Goal: Task Accomplishment & Management: Manage account settings

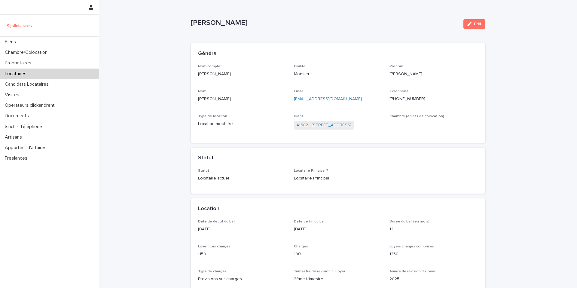
click at [191, 52] on div "Général" at bounding box center [338, 53] width 295 height 21
click at [56, 47] on div "Biens Chambre/Colocation Propriétaires Locataires Candidats Locataires Visites …" at bounding box center [49, 100] width 99 height 127
click at [61, 41] on div "Biens" at bounding box center [49, 42] width 99 height 11
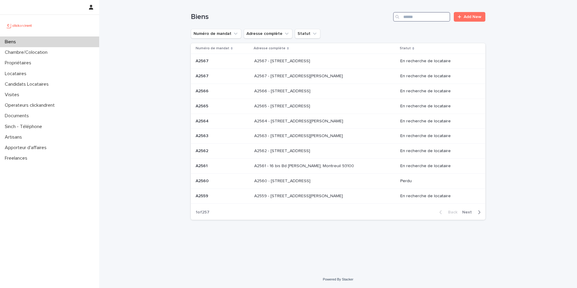
drag, startPoint x: 404, startPoint y: 17, endPoint x: 405, endPoint y: 21, distance: 4.6
click at [403, 18] on input "Search" at bounding box center [421, 17] width 57 height 10
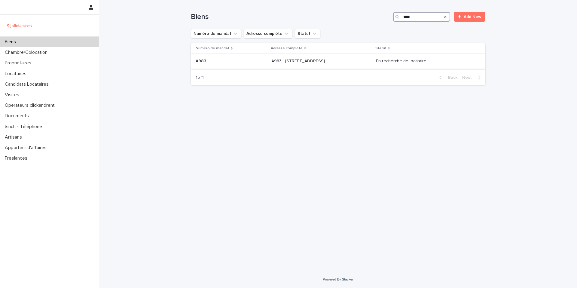
type input "****"
click at [401, 60] on p "En recherche de locataire" at bounding box center [426, 61] width 100 height 5
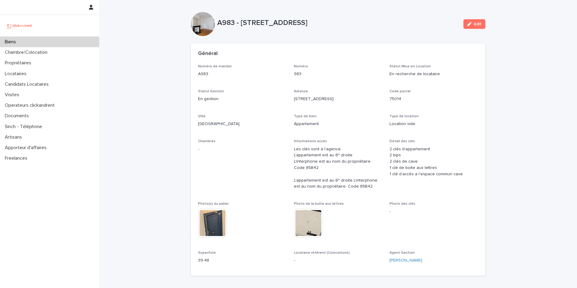
drag, startPoint x: 273, startPoint y: 80, endPoint x: 260, endPoint y: 88, distance: 15.6
click at [273, 80] on div "Numéro de mandat A983" at bounding box center [242, 73] width 89 height 18
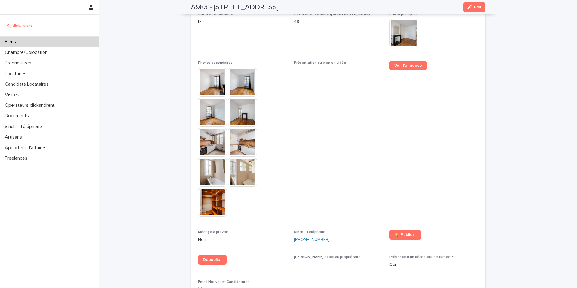
scroll to position [1563, 0]
click at [212, 69] on img at bounding box center [212, 81] width 29 height 29
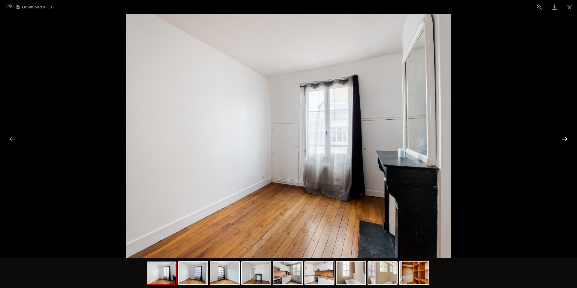
click at [566, 138] on button "Next slide" at bounding box center [565, 139] width 13 height 12
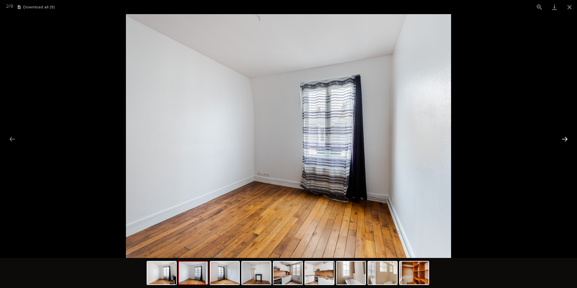
click at [566, 138] on button "Next slide" at bounding box center [565, 139] width 13 height 12
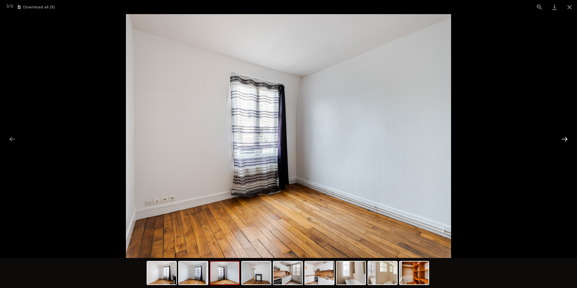
click at [566, 138] on button "Next slide" at bounding box center [565, 139] width 13 height 12
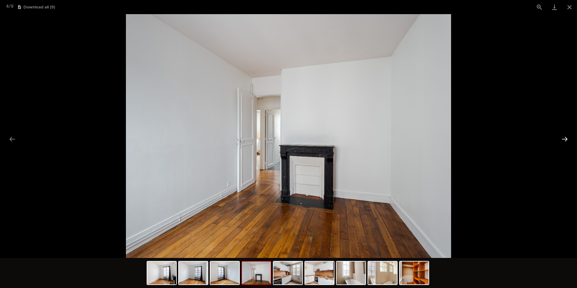
click at [566, 138] on button "Next slide" at bounding box center [565, 139] width 13 height 12
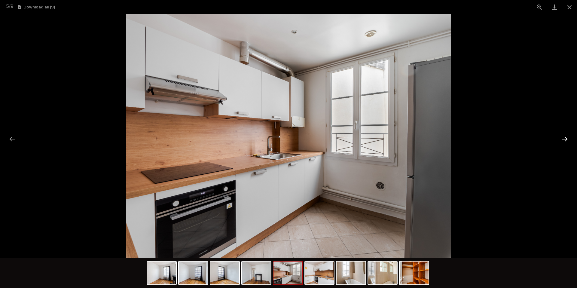
click at [566, 138] on button "Next slide" at bounding box center [565, 139] width 13 height 12
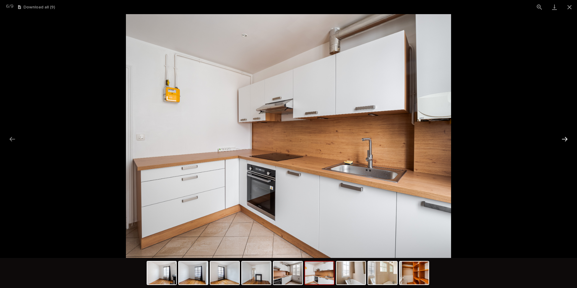
click at [566, 138] on button "Next slide" at bounding box center [565, 139] width 13 height 12
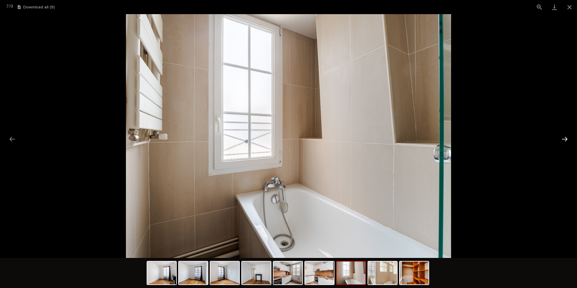
click at [566, 138] on button "Next slide" at bounding box center [565, 139] width 13 height 12
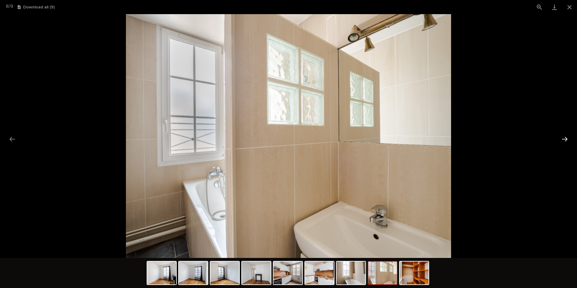
click at [566, 138] on button "Next slide" at bounding box center [565, 139] width 13 height 12
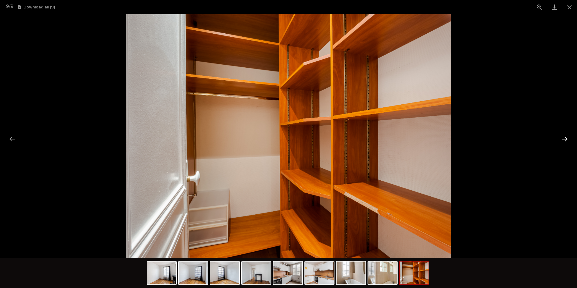
click at [565, 139] on button "Next slide" at bounding box center [565, 139] width 13 height 12
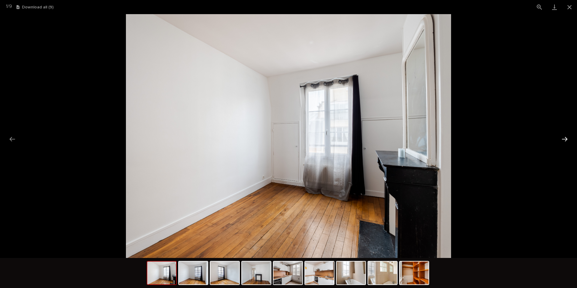
click at [565, 139] on button "Next slide" at bounding box center [565, 139] width 13 height 12
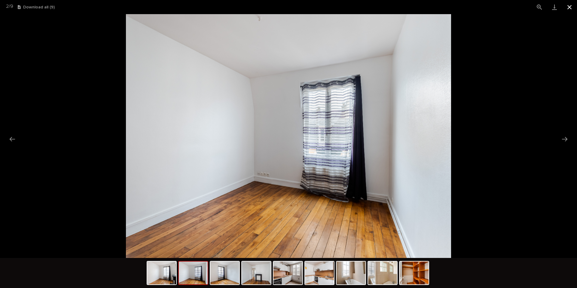
click at [571, 10] on button "Close gallery" at bounding box center [569, 7] width 15 height 14
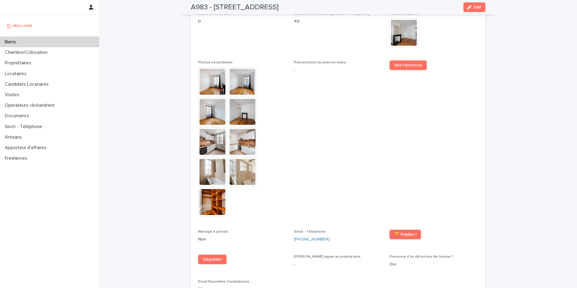
click at [345, 132] on span "Présentation du bien en vidéo -" at bounding box center [338, 141] width 89 height 162
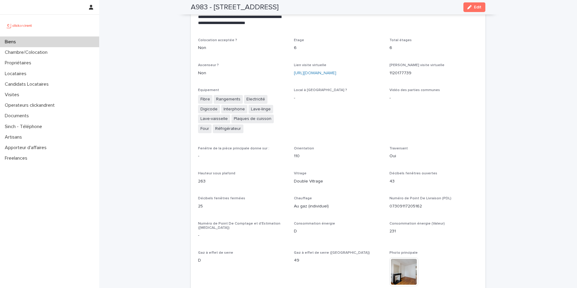
scroll to position [1268, 0]
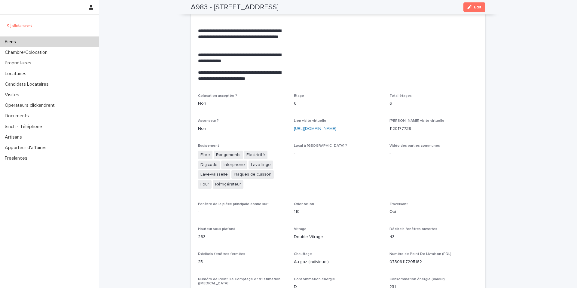
click at [156, 154] on div "Loading... Saving… Loading... Saving… A983 - 62 rue du Montparnasse, Paris 7501…" at bounding box center [338, 53] width 478 height 2643
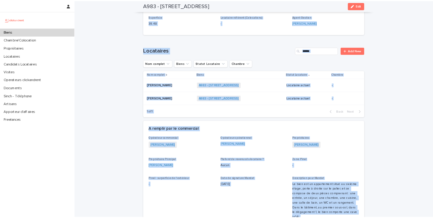
scroll to position [0, 0]
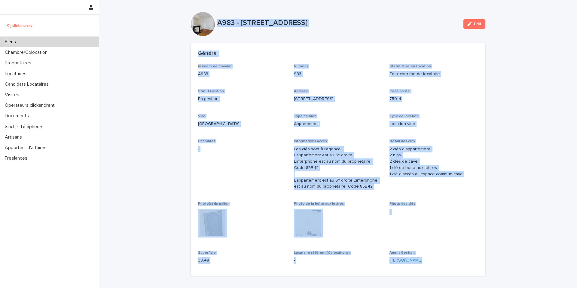
drag, startPoint x: 434, startPoint y: 125, endPoint x: 160, endPoint y: 5, distance: 299.7
copy div "A983 - 62 rue du Montparnasse, Paris 75014 Edit Sorry, there was an error savin…"
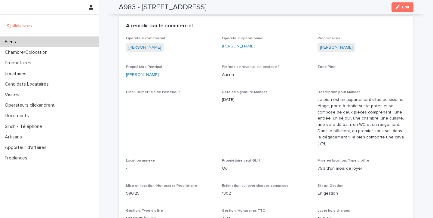
click at [192, 80] on div "Propriétaire Principal Nicolas Courjaud" at bounding box center [170, 74] width 89 height 18
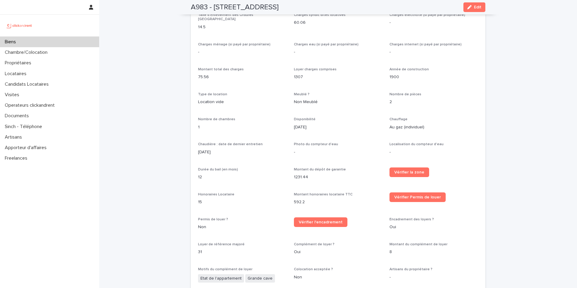
scroll to position [596, 0]
drag, startPoint x: 478, startPoint y: 8, endPoint x: 291, endPoint y: 67, distance: 196.0
click at [478, 8] on span "Edit" at bounding box center [478, 7] width 8 height 4
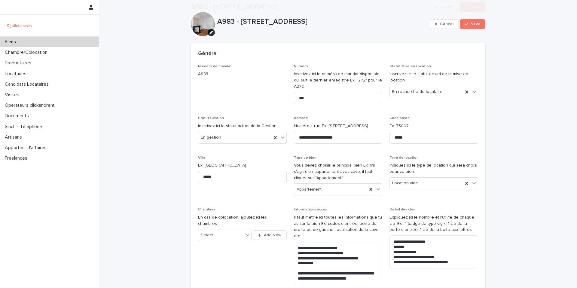
scroll to position [949, 0]
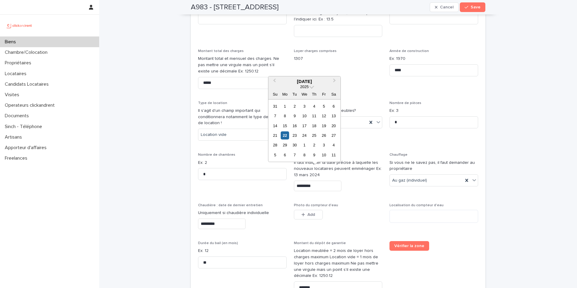
drag, startPoint x: 316, startPoint y: 174, endPoint x: 315, endPoint y: 165, distance: 9.1
click at [316, 181] on input "*********" at bounding box center [318, 186] width 48 height 11
click at [293, 137] on div "23" at bounding box center [295, 135] width 8 height 8
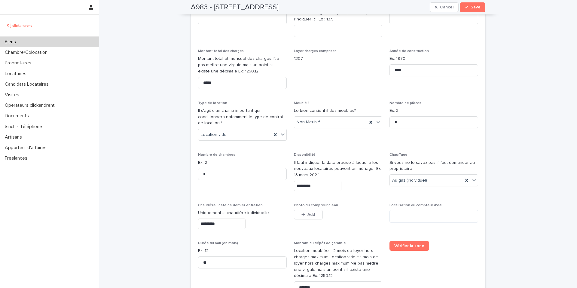
type input "*********"
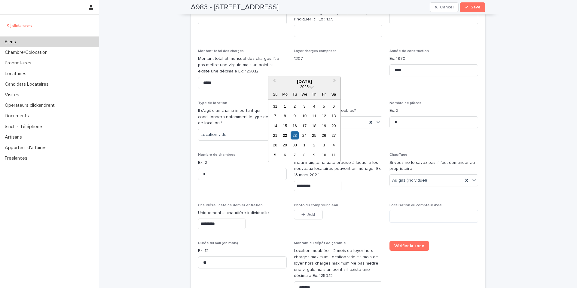
click at [323, 181] on input "*********" at bounding box center [318, 186] width 48 height 11
click at [295, 136] on div "23" at bounding box center [295, 135] width 8 height 8
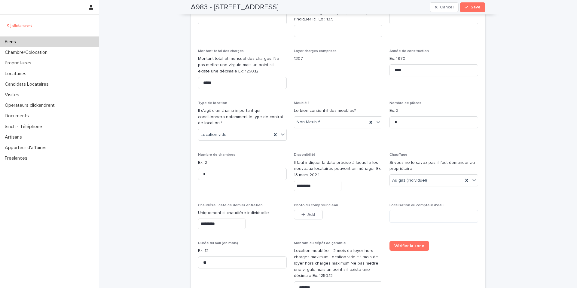
click at [314, 181] on input "*********" at bounding box center [318, 186] width 48 height 11
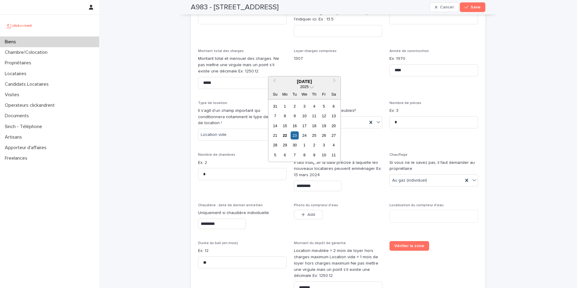
click at [297, 136] on div "23" at bounding box center [295, 135] width 8 height 8
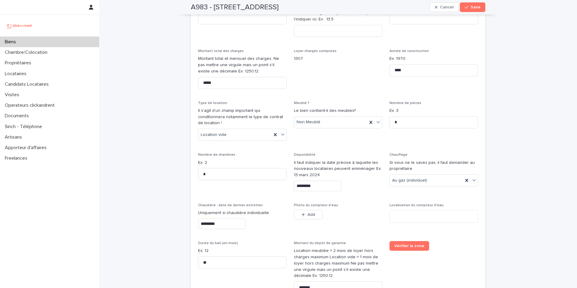
drag, startPoint x: 355, startPoint y: 67, endPoint x: 418, endPoint y: 33, distance: 71.1
click at [356, 67] on span "Loyer charges comprises 1307" at bounding box center [338, 71] width 89 height 45
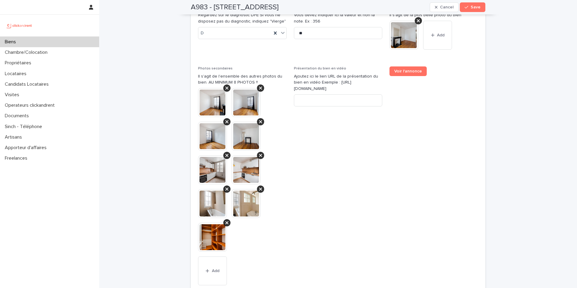
scroll to position [2493, 0]
click at [326, 94] on input at bounding box center [338, 100] width 89 height 12
paste input "**********"
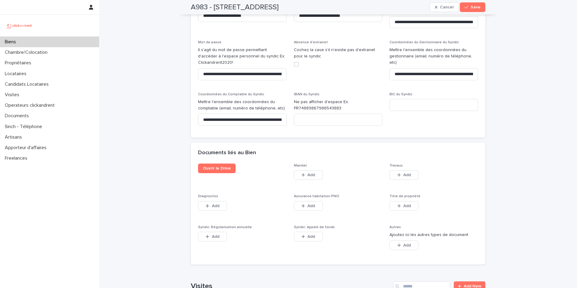
scroll to position [3452, 0]
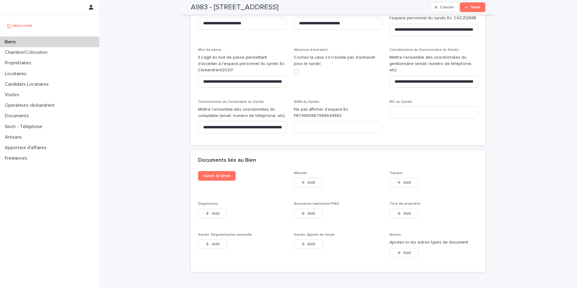
type input "**********"
click at [207, 171] on div "Ouvrir le Drive" at bounding box center [242, 178] width 89 height 14
click at [206, 171] on link "Ouvrir le Drive" at bounding box center [217, 176] width 38 height 10
drag, startPoint x: 171, startPoint y: 81, endPoint x: 166, endPoint y: 77, distance: 6.0
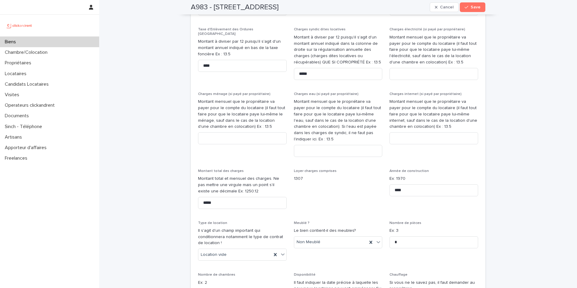
scroll to position [829, 0]
drag, startPoint x: 471, startPoint y: 4, endPoint x: 395, endPoint y: 34, distance: 81.7
click at [471, 4] on button "Save" at bounding box center [473, 7] width 26 height 10
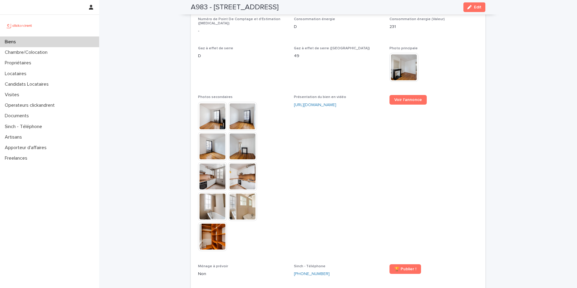
scroll to position [1577, 0]
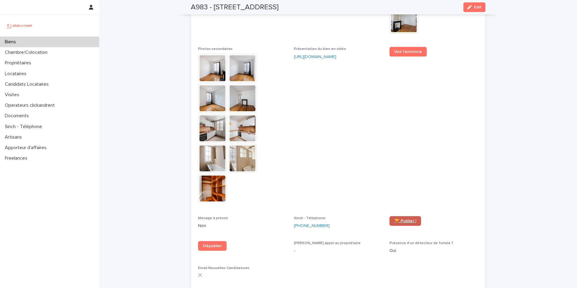
click at [410, 219] on span "🏆 Publier !" at bounding box center [406, 221] width 22 height 4
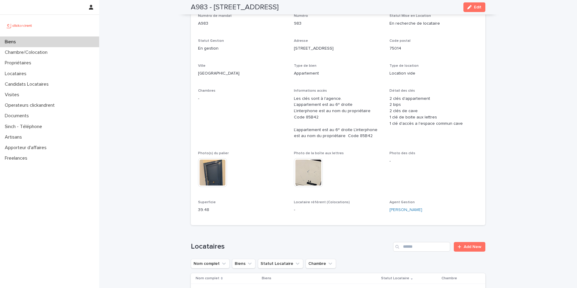
scroll to position [0, 0]
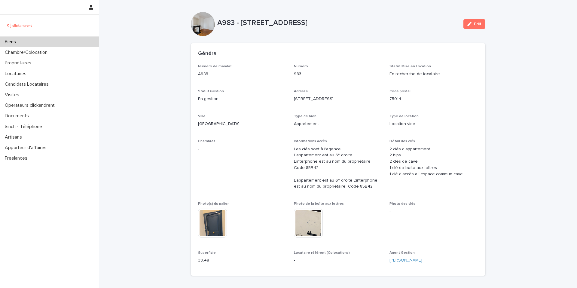
click at [66, 39] on div "Biens" at bounding box center [49, 42] width 99 height 11
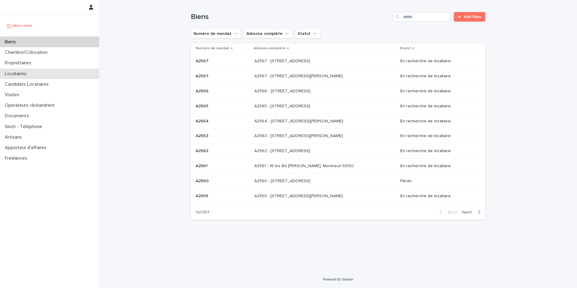
click at [47, 71] on div "Locataires" at bounding box center [49, 74] width 99 height 11
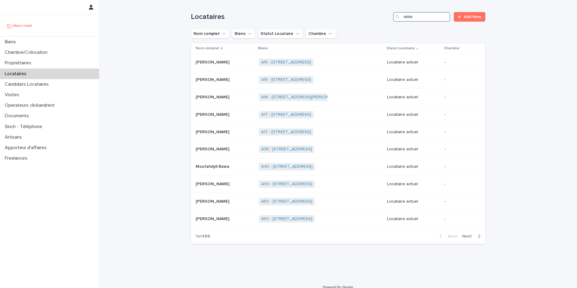
click at [432, 19] on input "Search" at bounding box center [421, 17] width 57 height 10
paste input "**********"
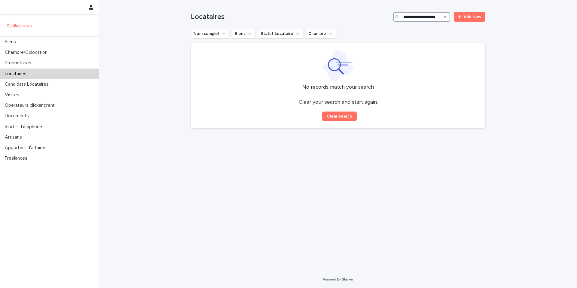
drag, startPoint x: 430, startPoint y: 16, endPoint x: 399, endPoint y: 19, distance: 31.5
click at [400, 18] on div "**********" at bounding box center [421, 17] width 57 height 10
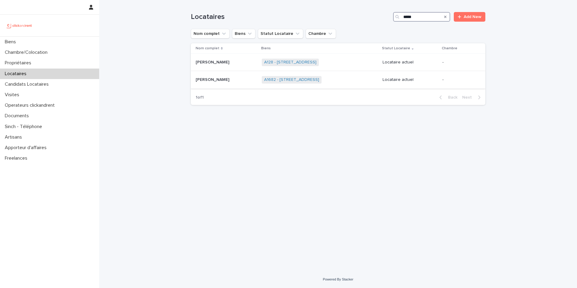
type input "*****"
click at [229, 81] on p "Alexis Abescat-hardy" at bounding box center [213, 79] width 35 height 6
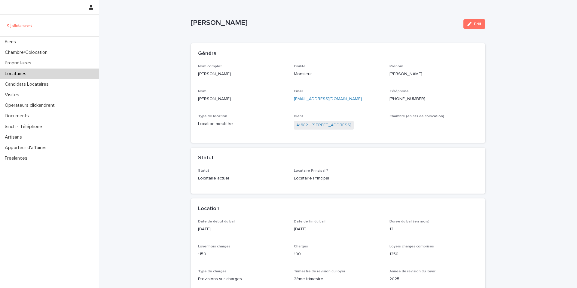
click at [410, 100] on ringoverc2c-number-84e06f14122c "+33766639978" at bounding box center [408, 99] width 36 height 4
click at [401, 99] on ringoverc2c-number-84e06f14122c "+33766639978" at bounding box center [408, 99] width 36 height 4
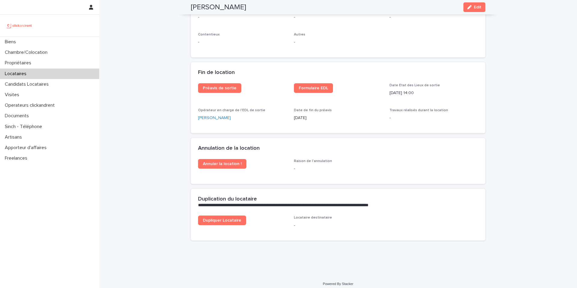
scroll to position [733, 0]
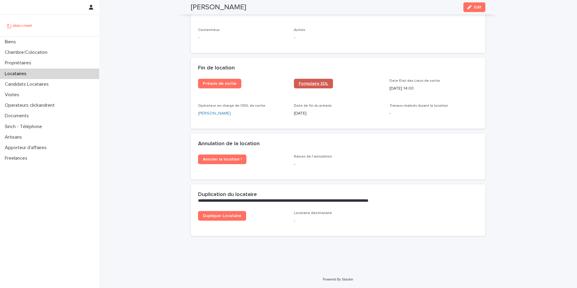
click at [311, 81] on link "Formulaire EDL" at bounding box center [313, 84] width 39 height 10
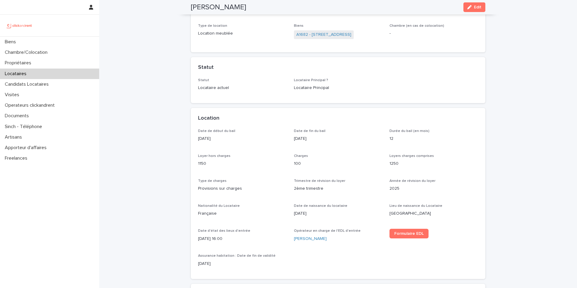
scroll to position [0, 0]
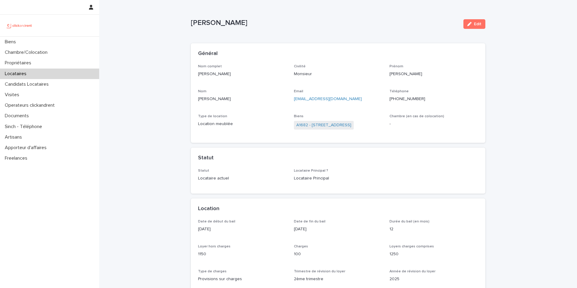
drag, startPoint x: 256, startPoint y: 24, endPoint x: 176, endPoint y: 21, distance: 79.8
copy p "Alexis Abescat-hardy"
click at [327, 129] on span "A1682 - 15 rue des Boulets, Paris 75011" at bounding box center [324, 125] width 60 height 9
click at [328, 123] on link "A1682 - 15 rue des Boulets, Paris 75011" at bounding box center [324, 125] width 55 height 6
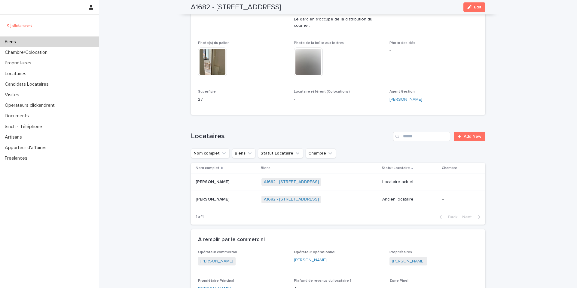
scroll to position [267, 0]
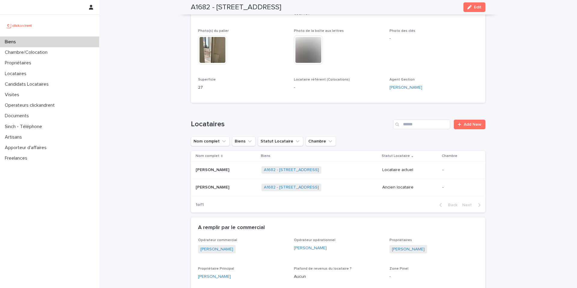
click at [245, 190] on div "David Coenenberg David Coenenberg" at bounding box center [226, 188] width 61 height 10
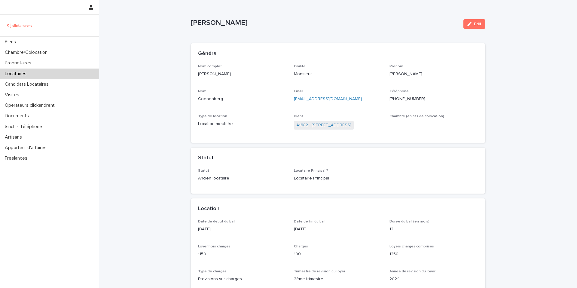
drag, startPoint x: 238, startPoint y: 23, endPoint x: 184, endPoint y: 23, distance: 53.8
copy p "David Coenenberg"
click at [344, 122] on link "A1682 - 15 rue des Boulets, Paris 75011" at bounding box center [324, 125] width 55 height 6
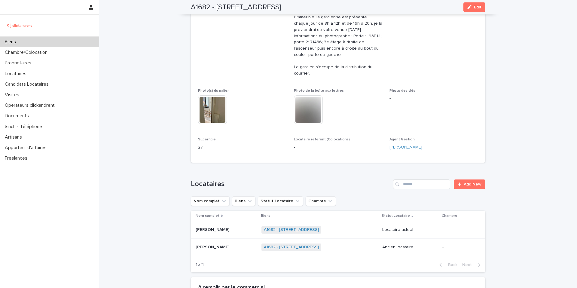
scroll to position [208, 0]
click at [239, 230] on p at bounding box center [226, 229] width 61 height 5
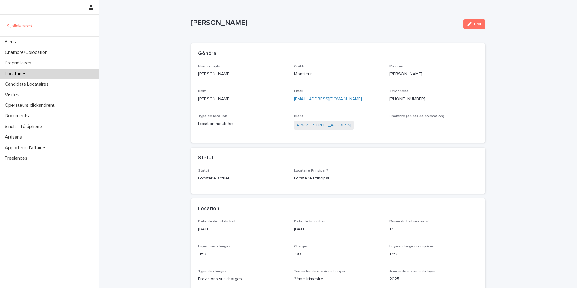
click at [402, 94] on div "Téléphone +33766639978" at bounding box center [434, 98] width 89 height 18
click at [407, 101] on ringoverc2c-number-84e06f14122c "+33766639978" at bounding box center [408, 99] width 36 height 4
drag, startPoint x: 138, startPoint y: 75, endPoint x: 77, endPoint y: 62, distance: 63.1
click at [259, 108] on div "Nom complet Alexis Abescat-hardy Civilité Monsieur Prénom Alexis Nom Abescat-ha…" at bounding box center [338, 100] width 280 height 72
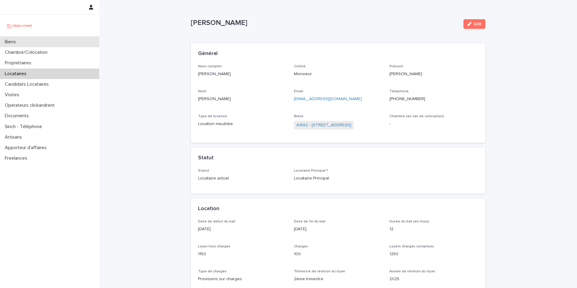
click at [42, 45] on div "Biens" at bounding box center [49, 42] width 99 height 11
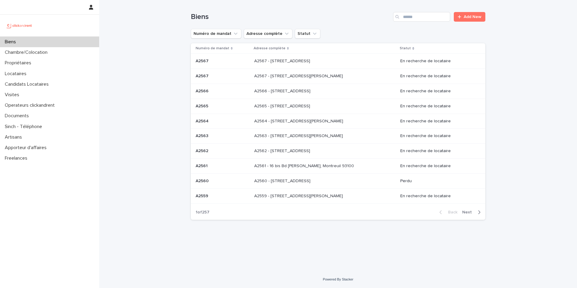
click at [402, 20] on div "Search" at bounding box center [398, 17] width 10 height 10
click at [421, 19] on input "Search" at bounding box center [421, 17] width 57 height 10
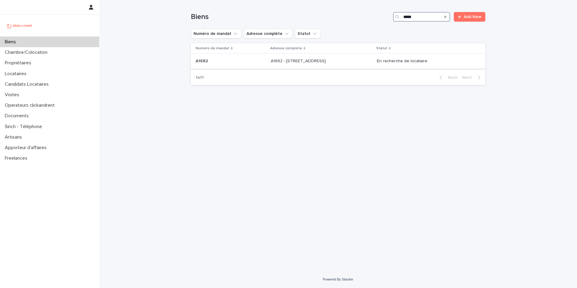
type input "*****"
click at [359, 63] on p at bounding box center [321, 61] width 100 height 5
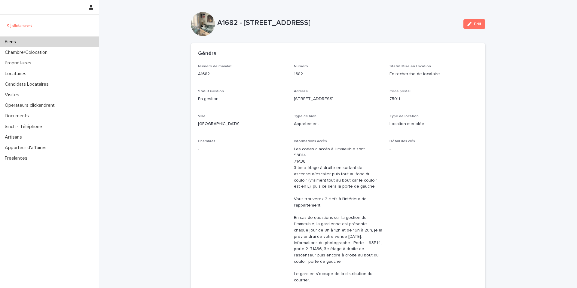
click at [353, 104] on div "Adresse 15 rue des Boulets" at bounding box center [338, 98] width 89 height 18
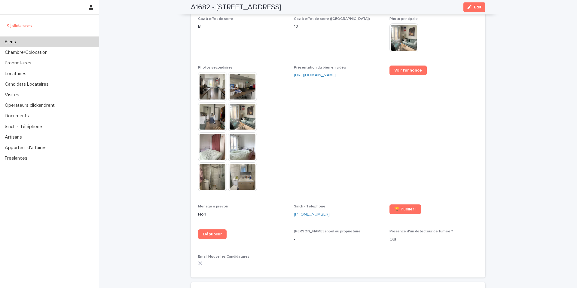
scroll to position [1568, 0]
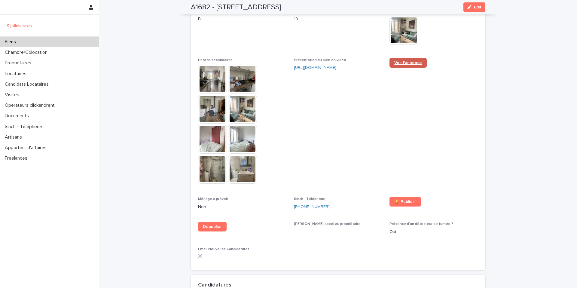
click at [399, 61] on span "Voir l'annonce" at bounding box center [409, 63] width 28 height 4
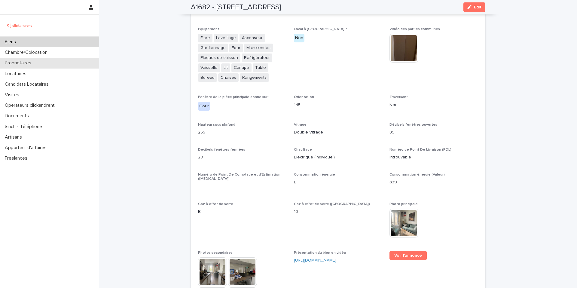
scroll to position [1063, 0]
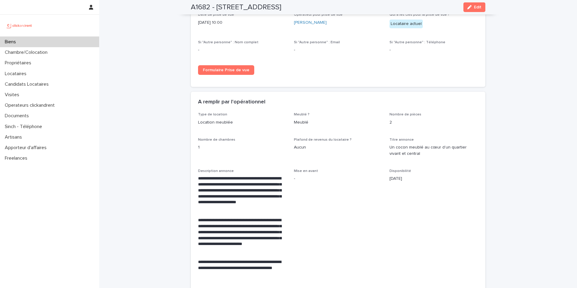
click at [66, 43] on div "Biens" at bounding box center [49, 42] width 99 height 11
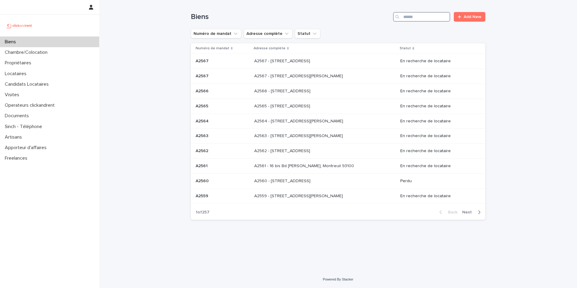
click at [417, 17] on input "Search" at bounding box center [421, 17] width 57 height 10
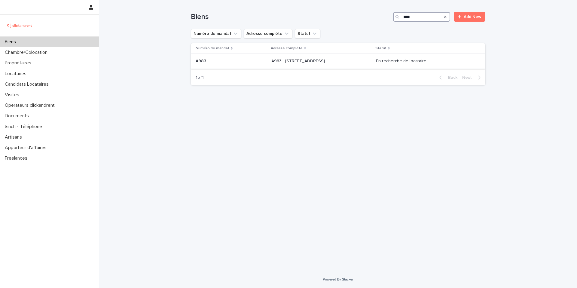
type input "****"
click at [356, 59] on p at bounding box center [322, 61] width 100 height 5
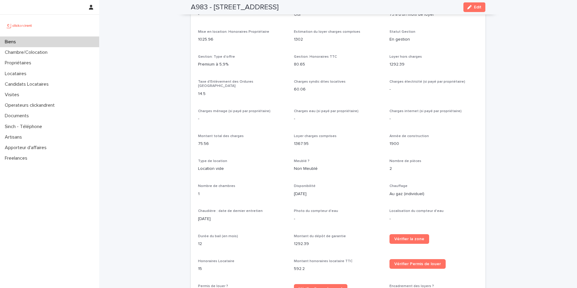
scroll to position [532, 0]
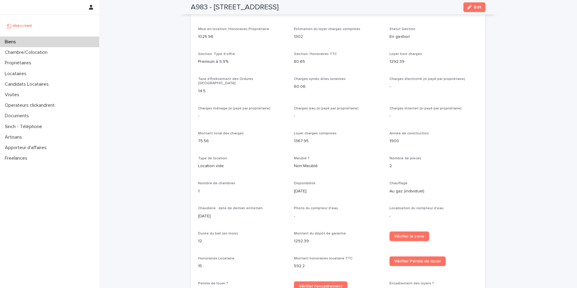
click at [31, 42] on div "Biens" at bounding box center [49, 42] width 99 height 11
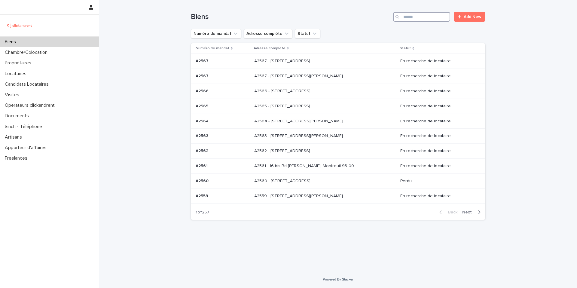
click at [421, 14] on input "Search" at bounding box center [421, 17] width 57 height 10
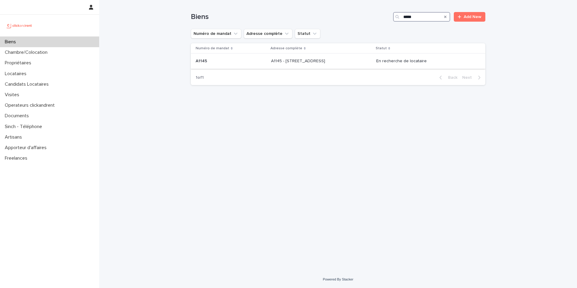
type input "*****"
click at [350, 59] on p at bounding box center [321, 61] width 100 height 5
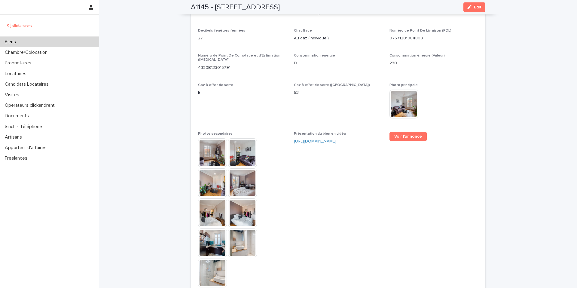
scroll to position [1654, 0]
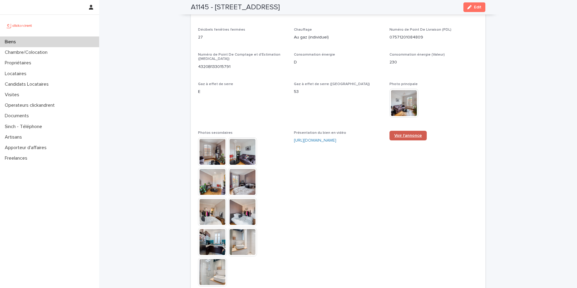
click at [400, 134] on span "Voir l'annonce" at bounding box center [409, 136] width 28 height 4
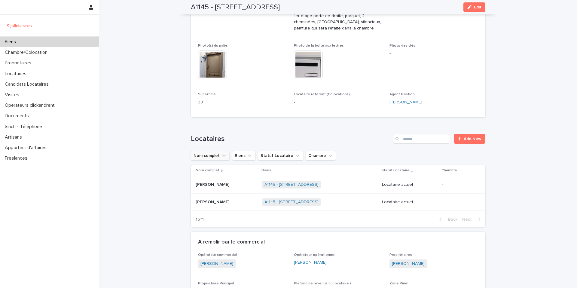
scroll to position [209, 0]
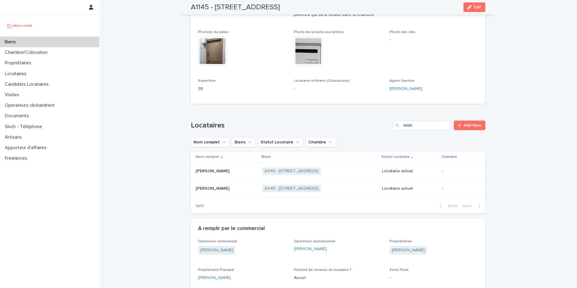
click at [219, 169] on p "Adrien Pages" at bounding box center [213, 171] width 35 height 6
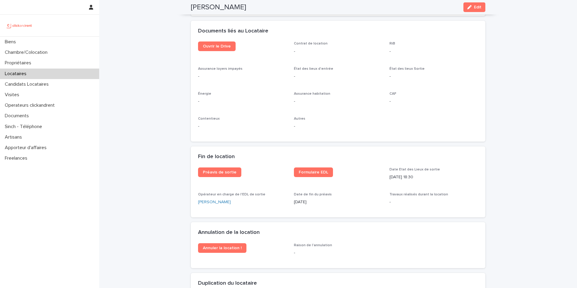
scroll to position [645, 0]
click at [379, 174] on div "Préavis de sortie Formulaire EDL Date Etat des Lieux de sortie 13/10/2025 18:30…" at bounding box center [338, 188] width 280 height 43
click at [424, 173] on div "13/10/2025 18:30" at bounding box center [434, 177] width 89 height 8
click at [65, 45] on div "Biens" at bounding box center [49, 42] width 99 height 11
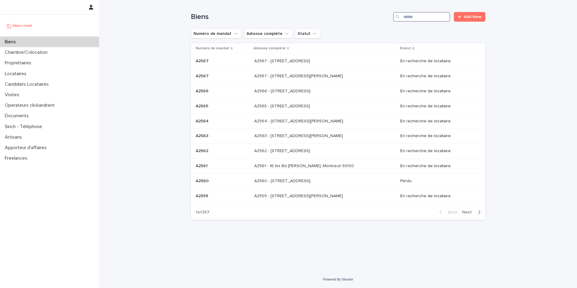
click at [426, 19] on input "Search" at bounding box center [421, 17] width 57 height 10
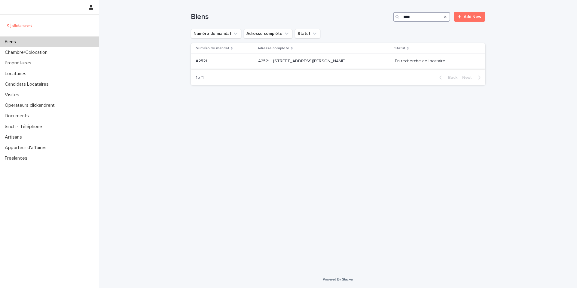
type input "****"
click at [371, 61] on div "A2521 - 44 avenue François Mansart, Maisons-Laffitte 78600 A2521 - 44 avenue Fr…" at bounding box center [324, 61] width 132 height 10
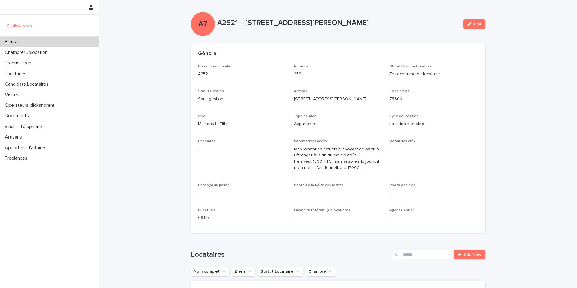
drag, startPoint x: 166, startPoint y: 107, endPoint x: 171, endPoint y: 110, distance: 5.4
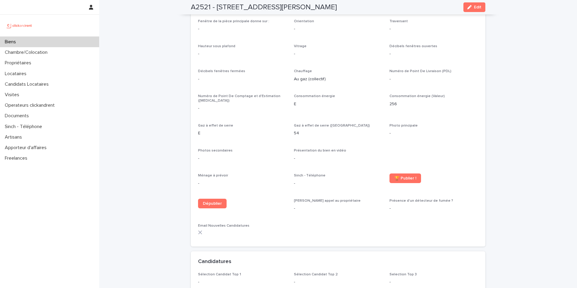
scroll to position [1204, 0]
drag, startPoint x: 161, startPoint y: 122, endPoint x: 155, endPoint y: 123, distance: 6.1
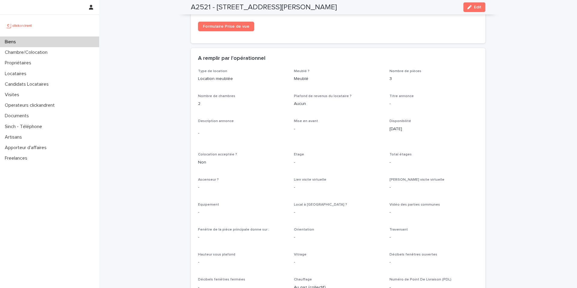
scroll to position [817, 0]
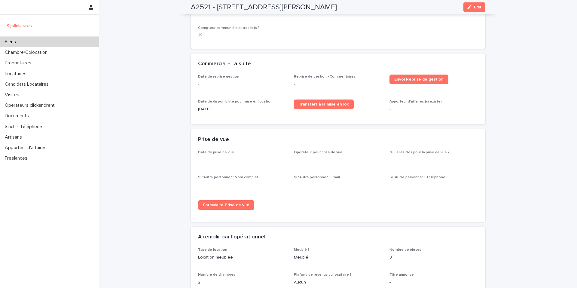
click at [169, 27] on div "Loading... Saving… Loading... Saving… A2521 - 44 avenue François Mansart, Maiso…" at bounding box center [338, 275] width 478 height 2184
click at [45, 45] on div "Biens" at bounding box center [49, 42] width 99 height 11
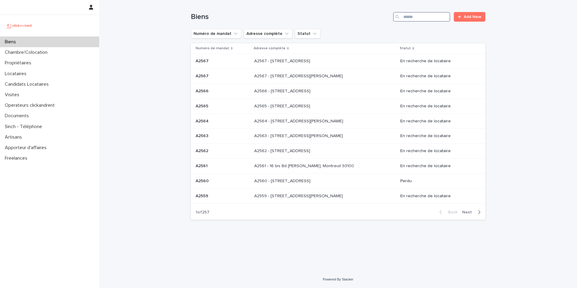
click at [434, 15] on input "Search" at bounding box center [421, 17] width 57 height 10
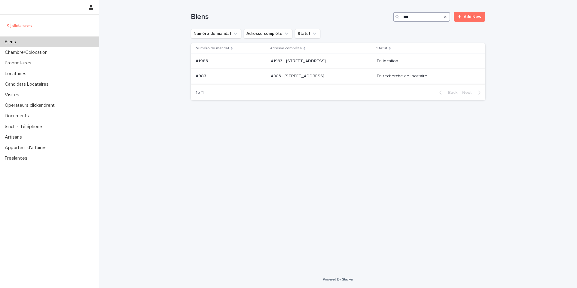
type input "***"
click at [347, 78] on p at bounding box center [321, 76] width 100 height 5
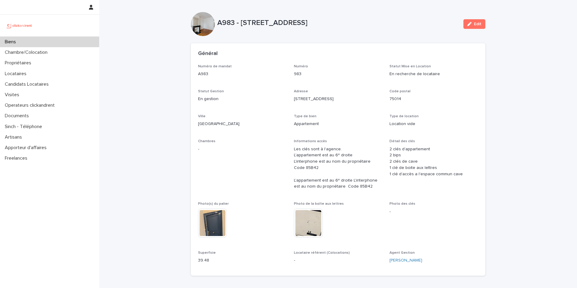
click at [349, 77] on p "983" at bounding box center [338, 74] width 89 height 6
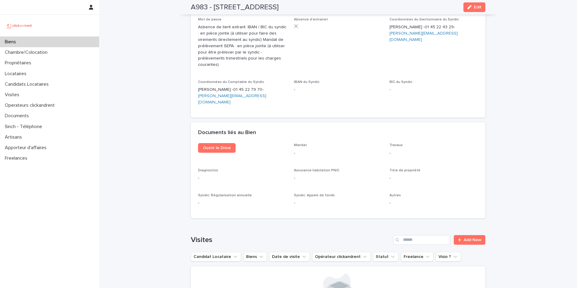
scroll to position [2177, 0]
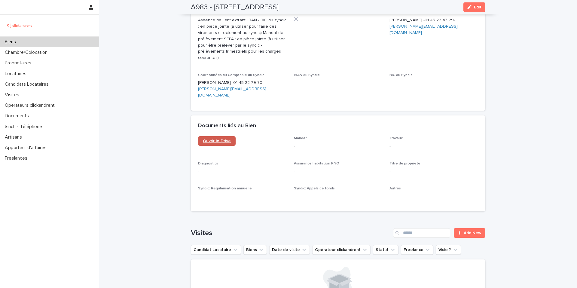
click at [218, 139] on span "Ouvrir le Drive" at bounding box center [217, 141] width 28 height 4
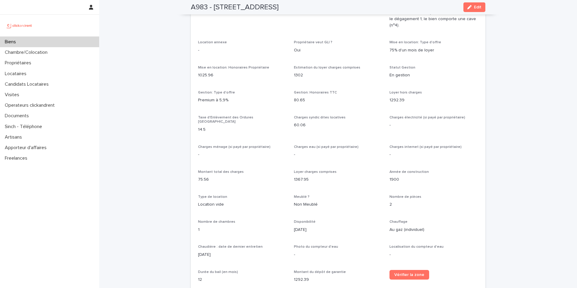
scroll to position [493, 0]
click at [204, 116] on span "Taxe d'Enlèvement des Ordures [GEOGRAPHIC_DATA]" at bounding box center [225, 120] width 55 height 8
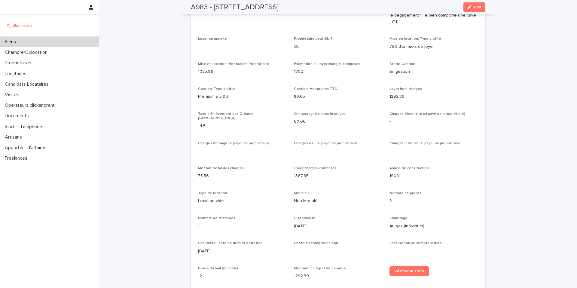
scroll to position [498, 0]
click at [35, 44] on div "Biens" at bounding box center [49, 42] width 99 height 11
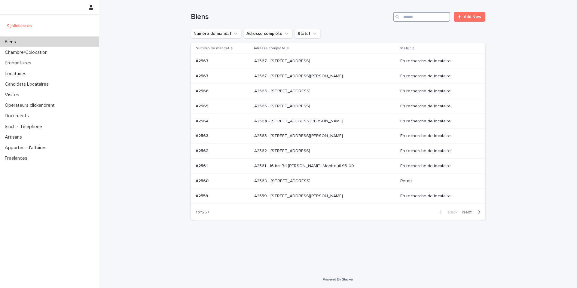
click at [415, 16] on input "Search" at bounding box center [421, 17] width 57 height 10
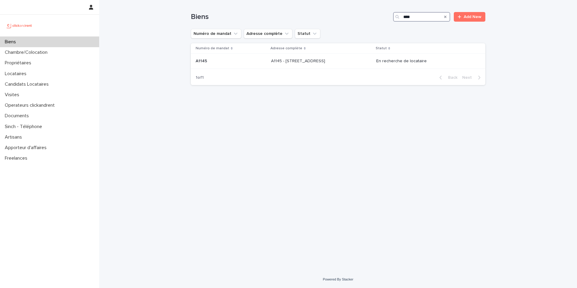
click at [406, 20] on input "****" at bounding box center [421, 17] width 57 height 10
drag, startPoint x: 411, startPoint y: 19, endPoint x: 393, endPoint y: 21, distance: 18.4
click at [393, 21] on div "****" at bounding box center [421, 17] width 57 height 10
drag, startPoint x: 421, startPoint y: 8, endPoint x: 415, endPoint y: 17, distance: 10.3
click at [420, 12] on div "Biens **** Add New" at bounding box center [338, 14] width 295 height 29
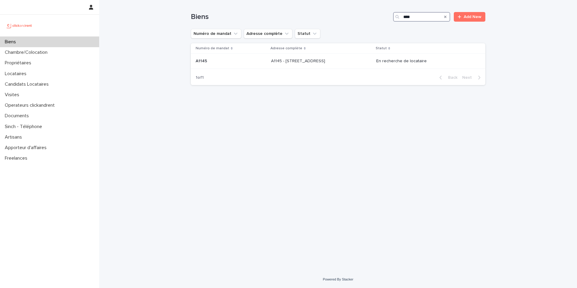
click at [414, 18] on input "****" at bounding box center [421, 17] width 57 height 10
type input "****"
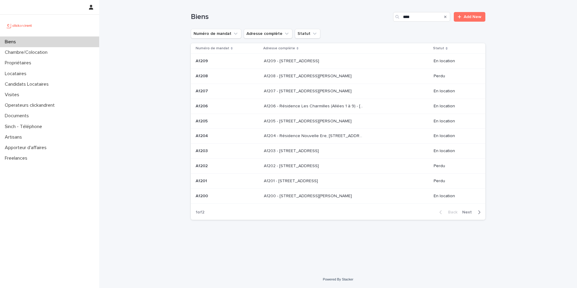
click at [467, 211] on span "Next" at bounding box center [469, 212] width 13 height 4
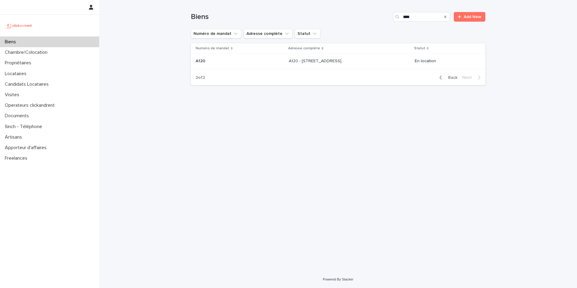
click at [228, 65] on div "A120 A120" at bounding box center [240, 61] width 88 height 10
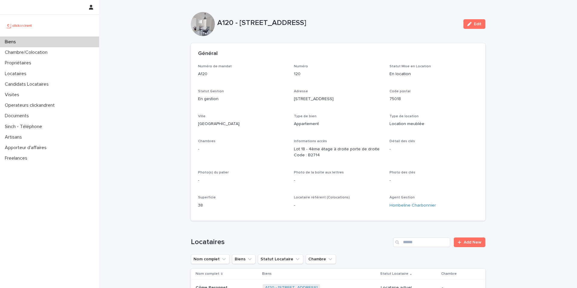
click at [238, 89] on div "Numéro de mandat A120 Numéro 120 Statut Mise en Location En location Statut Ges…" at bounding box center [338, 138] width 280 height 149
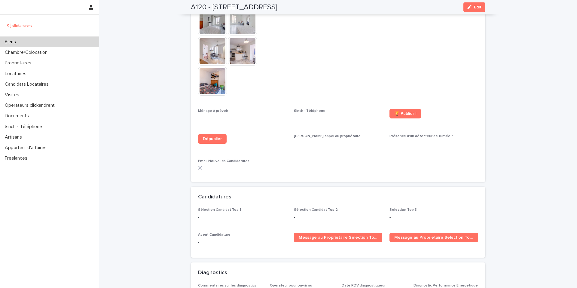
scroll to position [1798, 0]
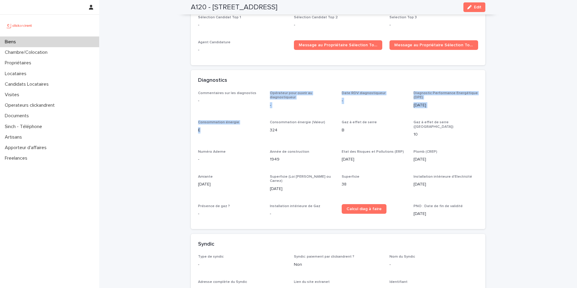
drag, startPoint x: 225, startPoint y: 119, endPoint x: 204, endPoint y: 105, distance: 25.6
click at [204, 105] on div "Commentaires sur les diagnostics - Opérateur pour ouvrir au diagnostiqueur - Da…" at bounding box center [338, 156] width 280 height 131
click at [207, 105] on div "Commentaires sur les diagnostics - Opérateur pour ouvrir au diagnostiqueur - Da…" at bounding box center [338, 156] width 280 height 131
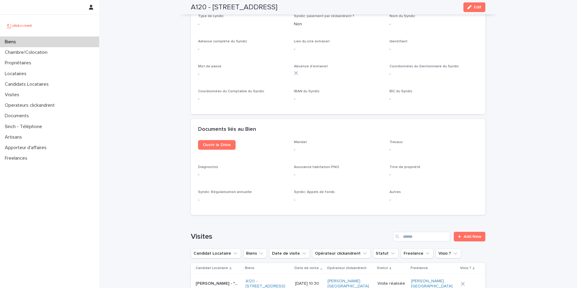
scroll to position [2019, 0]
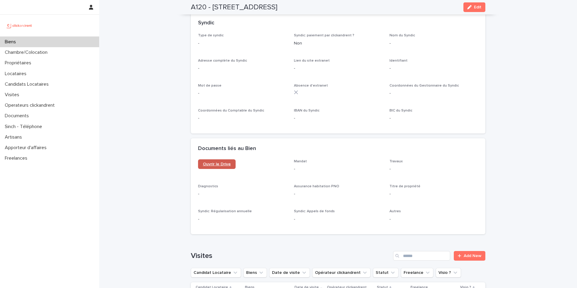
click at [205, 159] on link "Ouvrir le Drive" at bounding box center [217, 164] width 38 height 10
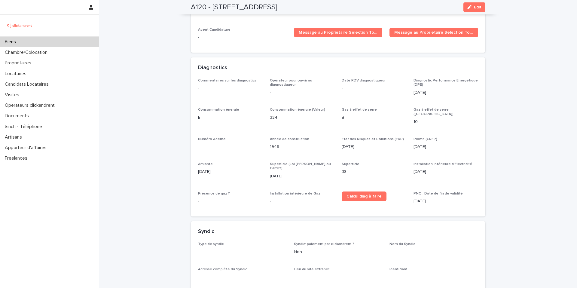
scroll to position [1830, 0]
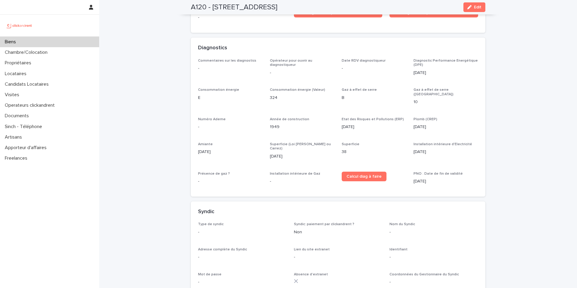
click at [47, 43] on div "Biens" at bounding box center [49, 42] width 99 height 11
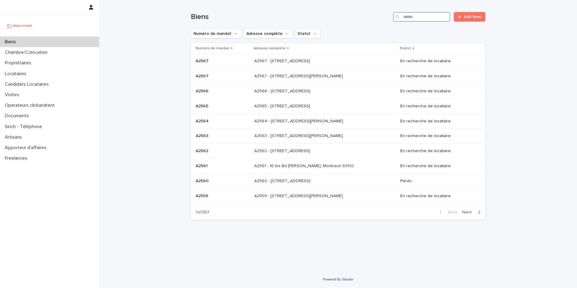
click at [435, 14] on input "Search" at bounding box center [421, 17] width 57 height 10
type input "****"
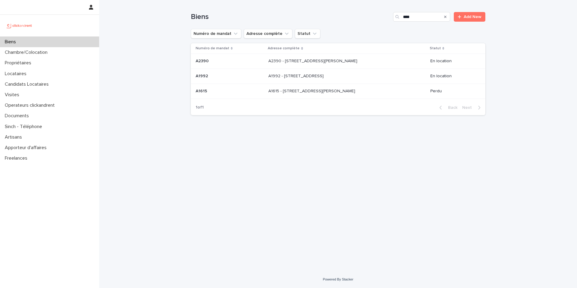
click at [222, 59] on p at bounding box center [230, 61] width 68 height 5
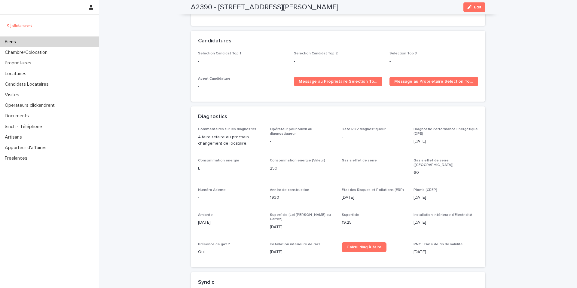
scroll to position [1835, 0]
click at [45, 37] on div "Biens" at bounding box center [49, 42] width 99 height 11
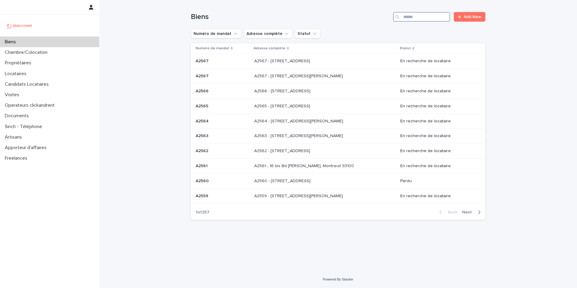
click at [411, 19] on input "Search" at bounding box center [421, 17] width 57 height 10
type input "****"
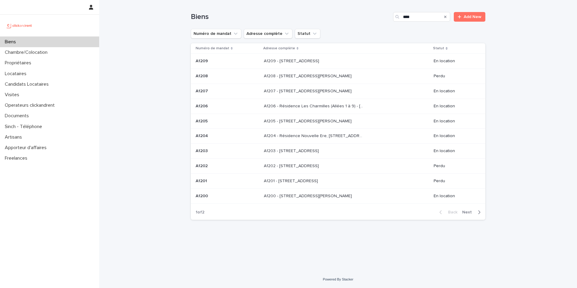
click at [475, 214] on span "Next" at bounding box center [469, 212] width 13 height 4
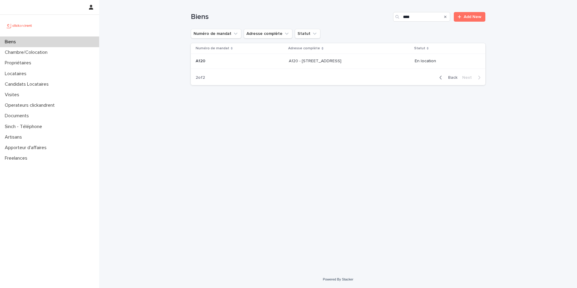
click at [258, 60] on p at bounding box center [240, 61] width 88 height 5
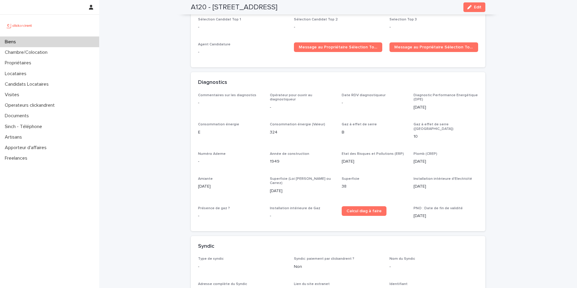
scroll to position [1815, 0]
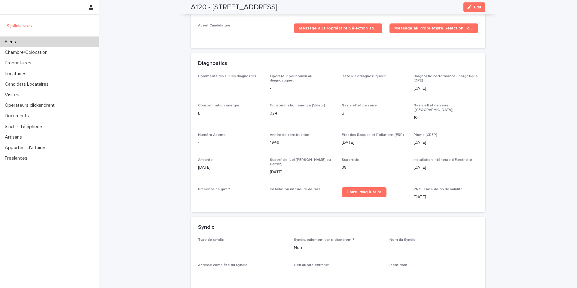
drag, startPoint x: 425, startPoint y: 79, endPoint x: 414, endPoint y: 79, distance: 10.5
click at [414, 85] on p "6/7/2020" at bounding box center [446, 88] width 65 height 6
click at [415, 85] on p "6/7/2020" at bounding box center [446, 88] width 65 height 6
drag, startPoint x: 211, startPoint y: 97, endPoint x: 208, endPoint y: 97, distance: 3.4
click at [208, 103] on div "Consommation énergie E" at bounding box center [230, 112] width 65 height 18
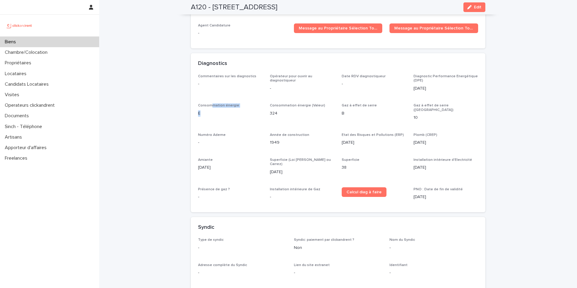
click at [227, 110] on p "E" at bounding box center [230, 113] width 65 height 6
drag, startPoint x: 276, startPoint y: 108, endPoint x: 269, endPoint y: 103, distance: 8.4
click at [270, 103] on div "Consommation énergie (Valeur) 324" at bounding box center [302, 112] width 65 height 18
drag, startPoint x: 270, startPoint y: 103, endPoint x: 236, endPoint y: 94, distance: 35.5
click at [271, 110] on p "324" at bounding box center [302, 113] width 65 height 6
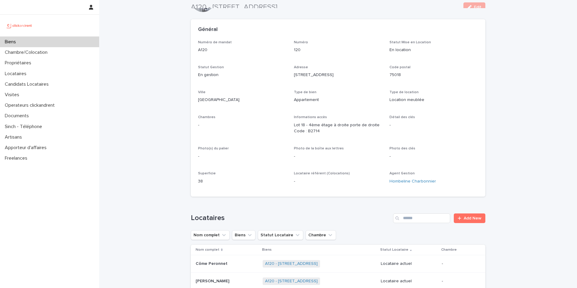
scroll to position [0, 0]
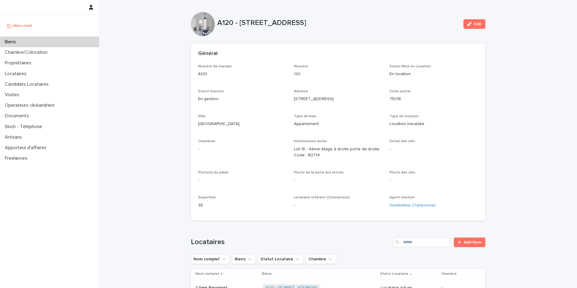
click at [71, 46] on div "Biens" at bounding box center [49, 42] width 99 height 11
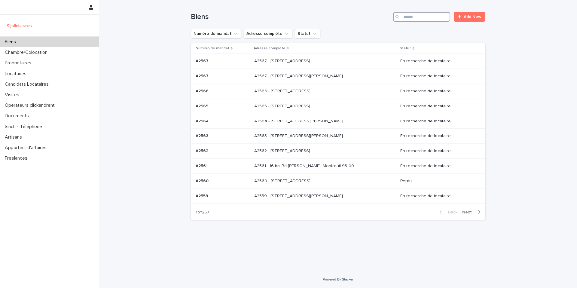
click at [422, 14] on input "Search" at bounding box center [421, 17] width 57 height 10
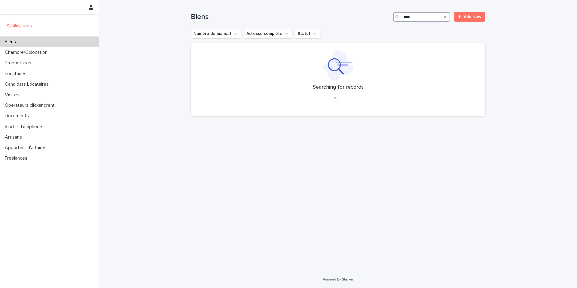
type input "****"
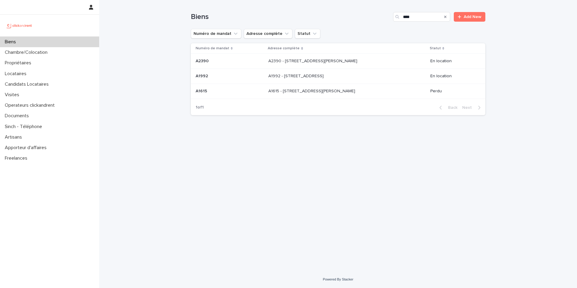
click at [367, 60] on div "A2390 - 56 rue Jean Jaurès, Levallois-Perret 92300 A2390 - 56 rue Jean Jaurès, …" at bounding box center [347, 61] width 157 height 10
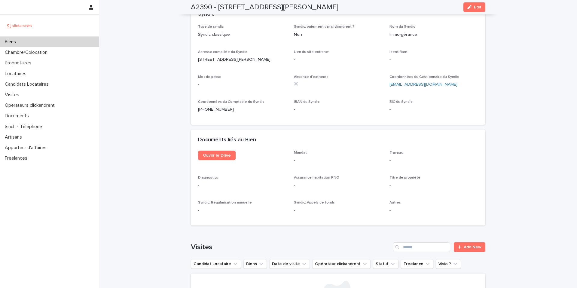
scroll to position [2103, 0]
click at [206, 153] on span "Ouvrir le Drive" at bounding box center [217, 155] width 28 height 4
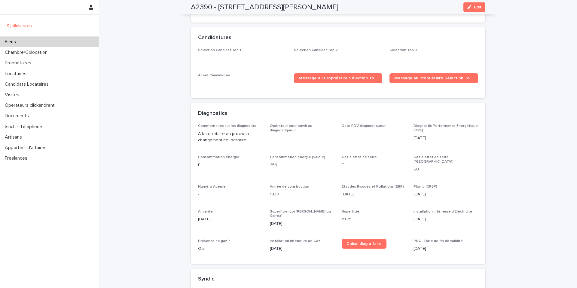
scroll to position [1840, 0]
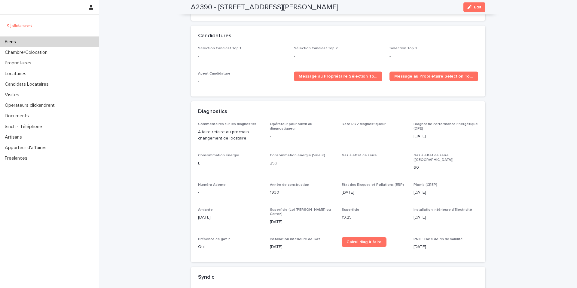
drag, startPoint x: 432, startPoint y: 128, endPoint x: 424, endPoint y: 116, distance: 14.0
click at [424, 122] on div "Diagnostic Performance Energétique (DPE) 25/5/2020" at bounding box center [446, 133] width 65 height 22
click at [426, 132] on div "25/5/2020" at bounding box center [446, 136] width 65 height 8
click at [432, 129] on div "Diagnostic Performance Energétique (DPE) 25/5/2020" at bounding box center [446, 133] width 65 height 22
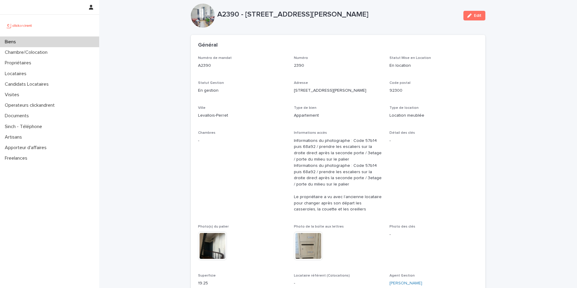
scroll to position [10, 0]
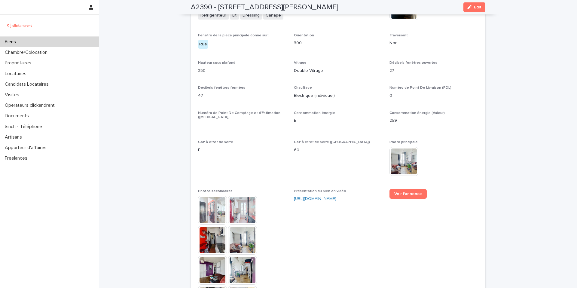
scroll to position [1460, 0]
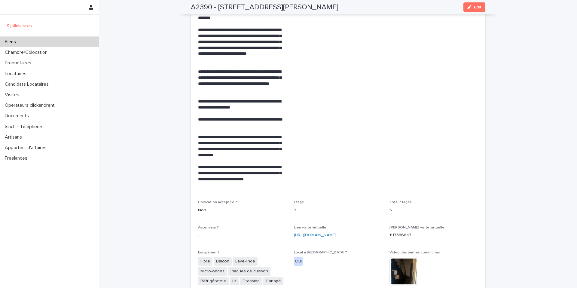
scroll to position [1121, 0]
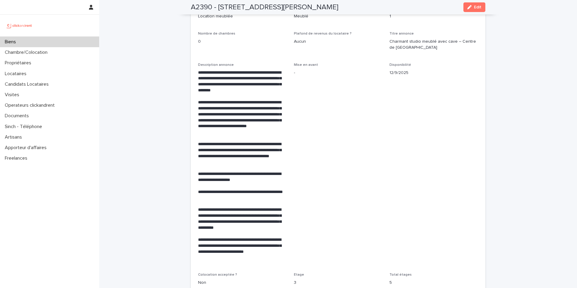
click at [538, 158] on div "Loading... Saving… Loading... Saving… A2390 - 56 rue Jean Jaurès, Levallois-Per…" at bounding box center [338, 157] width 478 height 2556
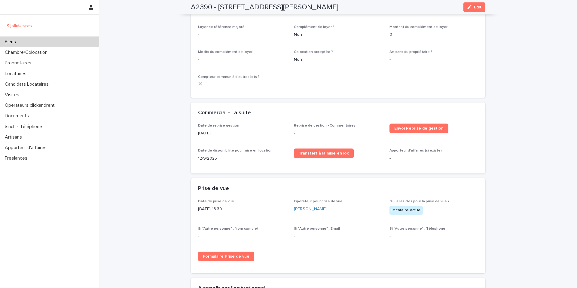
scroll to position [329, 0]
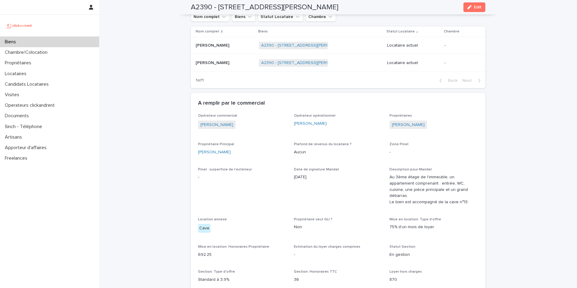
drag, startPoint x: 431, startPoint y: 124, endPoint x: 389, endPoint y: 126, distance: 41.8
click at [390, 126] on div "Isabelle Zabal-miltat" at bounding box center [434, 126] width 89 height 10
click at [398, 125] on link "Isabelle Zabal-miltat" at bounding box center [408, 125] width 33 height 6
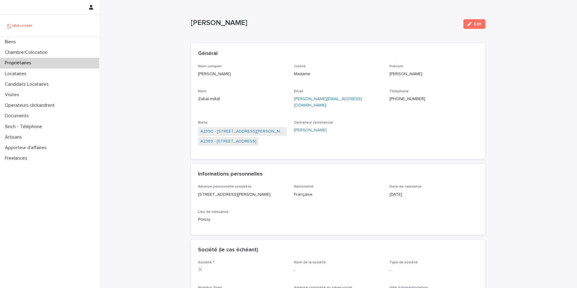
drag, startPoint x: 255, startPoint y: 24, endPoint x: 190, endPoint y: 23, distance: 65.3
click at [191, 23] on p "Isabelle Zabal-miltat" at bounding box center [325, 23] width 268 height 9
drag, startPoint x: 254, startPoint y: 32, endPoint x: 256, endPoint y: 26, distance: 6.2
click at [254, 32] on div "Isabelle Zabal-miltat Edit" at bounding box center [338, 24] width 295 height 24
drag, startPoint x: 250, startPoint y: 26, endPoint x: 189, endPoint y: 26, distance: 60.2
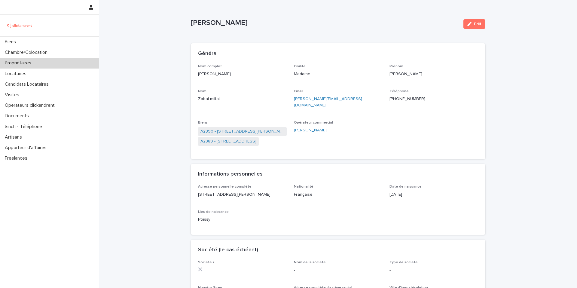
click at [191, 26] on p "Isabelle Zabal-miltat" at bounding box center [325, 23] width 268 height 9
copy p "Isabelle Zabal-miltat"
drag, startPoint x: 339, startPoint y: 123, endPoint x: 345, endPoint y: 103, distance: 21.0
click at [339, 127] on div "[PERSON_NAME]" at bounding box center [338, 130] width 89 height 6
drag, startPoint x: 340, startPoint y: 100, endPoint x: 291, endPoint y: 98, distance: 49.1
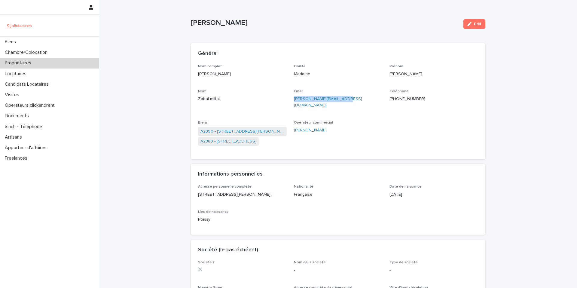
click at [291, 98] on div "Nom complet Isabelle Zabal-miltat Civilité Madame Prénom Isabelle Nom Zabal-mil…" at bounding box center [338, 108] width 280 height 88
copy link "isabelle.zabal@gmail.com"
drag, startPoint x: 426, startPoint y: 103, endPoint x: 390, endPoint y: 100, distance: 36.2
click at [390, 100] on div "Téléphone +33679412399" at bounding box center [434, 98] width 89 height 18
copy ringoverc2c-84e06f14122c "+33679412399"
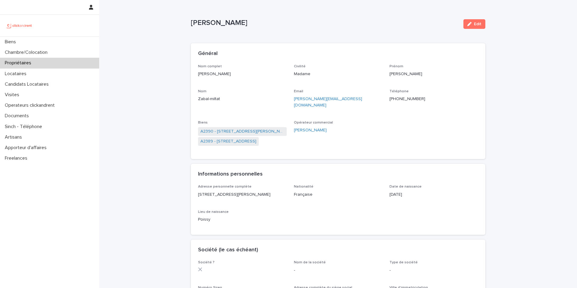
click at [185, 67] on div "Loading... Saving… Loading... Saving… Isabelle Zabal-miltat Edit Isabelle Zabal…" at bounding box center [338, 272] width 478 height 544
click at [351, 59] on div "Général" at bounding box center [338, 53] width 295 height 21
drag, startPoint x: 342, startPoint y: 99, endPoint x: 292, endPoint y: 100, distance: 50.2
click at [294, 100] on p "isabelle.zabal@gmail.com" at bounding box center [338, 102] width 89 height 13
copy link "isabelle.zabal@gmail.com"
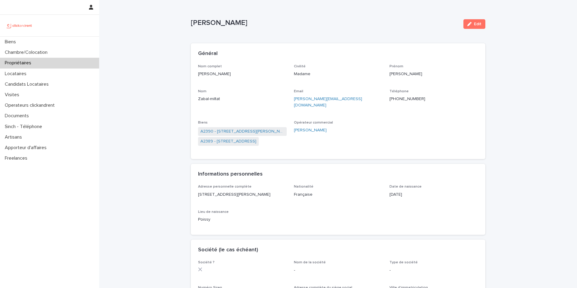
click at [176, 93] on div "Loading... Saving… Loading... Saving… Isabelle Zabal-miltat Edit Isabelle Zabal…" at bounding box center [338, 272] width 478 height 544
click at [168, 75] on div "Loading... Saving… Loading... Saving… Isabelle Zabal-miltat Edit Isabelle Zabal…" at bounding box center [338, 272] width 478 height 544
click at [61, 44] on div "Biens" at bounding box center [49, 42] width 99 height 11
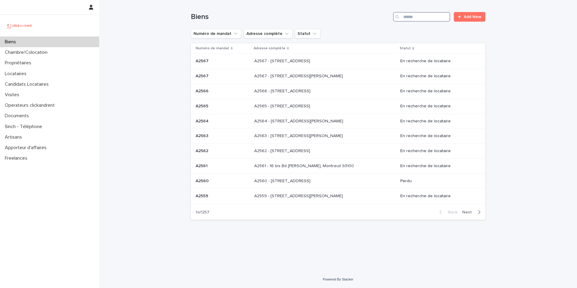
click at [415, 17] on input "Search" at bounding box center [421, 17] width 57 height 10
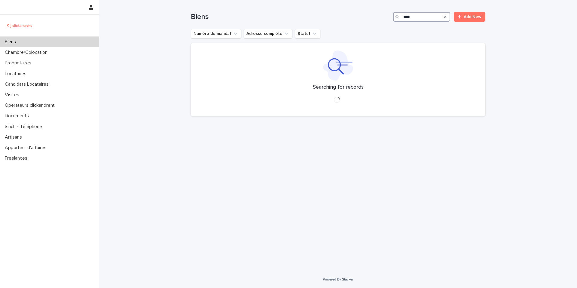
type input "****"
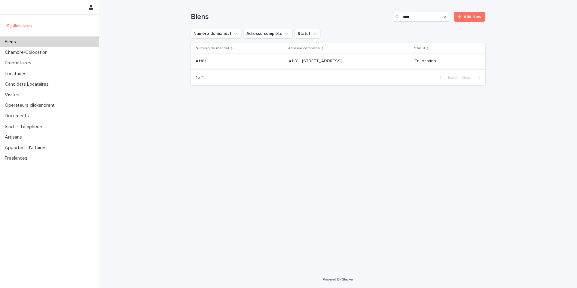
drag, startPoint x: 409, startPoint y: 71, endPoint x: 401, endPoint y: 65, distance: 10.2
click at [409, 71] on div "1 of 1 Back Next" at bounding box center [338, 77] width 295 height 15
click at [400, 65] on div "A1181 - 108 rue Saint-Maur, Paris 75011 A1181 - 108 rue Saint-Maur, Paris 75011" at bounding box center [350, 61] width 122 height 10
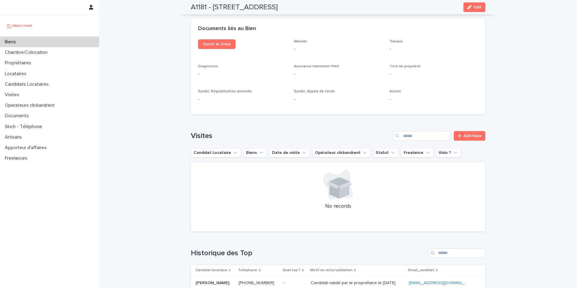
scroll to position [2135, 0]
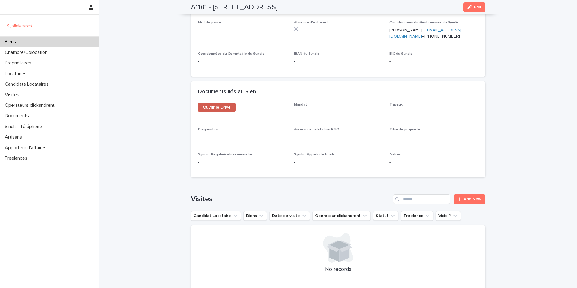
click at [222, 105] on span "Ouvrir le Drive" at bounding box center [217, 107] width 28 height 4
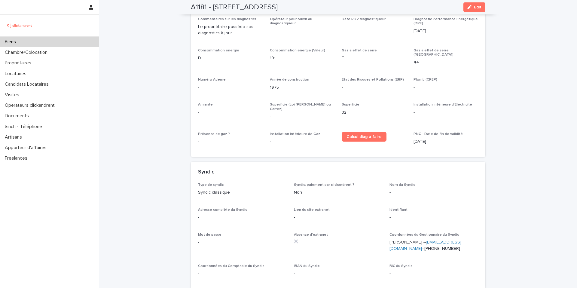
scroll to position [1886, 0]
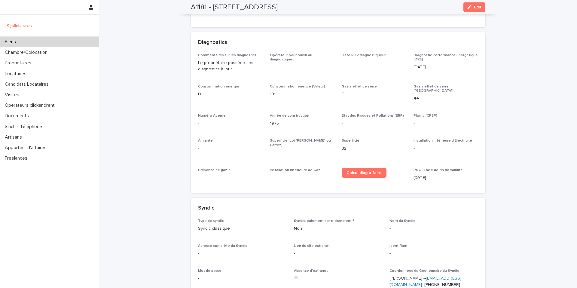
drag, startPoint x: 164, startPoint y: 58, endPoint x: 161, endPoint y: 60, distance: 3.5
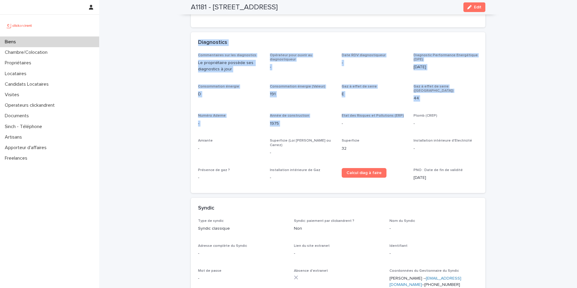
drag, startPoint x: 239, startPoint y: 45, endPoint x: 382, endPoint y: 111, distance: 157.1
click at [380, 110] on section "Diagnostics Commentaires sur les diagnostics Le propriétaire possède ses diagno…" at bounding box center [338, 112] width 295 height 161
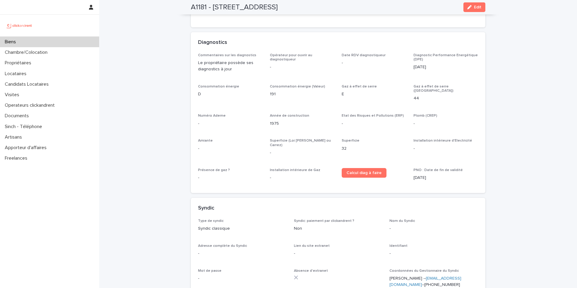
click at [444, 174] on div "20/7/2025" at bounding box center [446, 178] width 65 height 8
drag, startPoint x: 441, startPoint y: 161, endPoint x: 195, endPoint y: 35, distance: 277.0
click at [195, 35] on section "Diagnostics Commentaires sur les diagnostics Le propriétaire possède ses diagno…" at bounding box center [338, 112] width 295 height 161
click at [195, 35] on div "Diagnostics" at bounding box center [338, 42] width 295 height 21
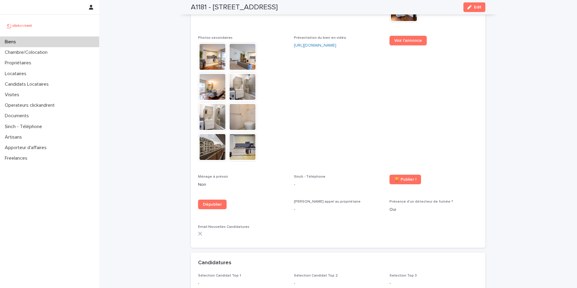
scroll to position [1590, 0]
click at [214, 51] on img at bounding box center [212, 57] width 29 height 29
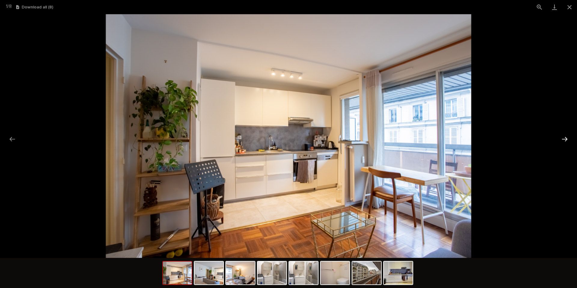
click at [570, 137] on button "Next slide" at bounding box center [565, 139] width 13 height 12
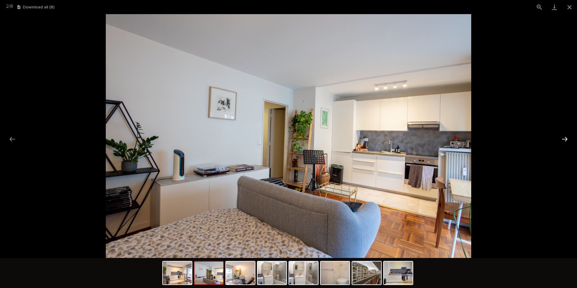
click at [567, 139] on button "Next slide" at bounding box center [565, 139] width 13 height 12
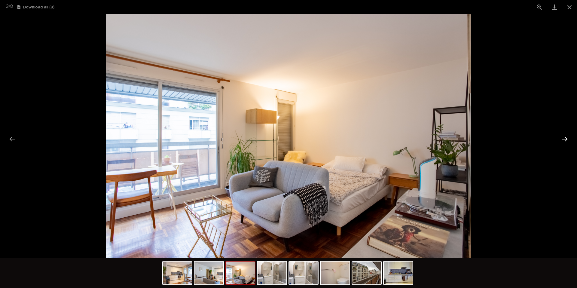
click at [565, 138] on button "Next slide" at bounding box center [565, 139] width 13 height 12
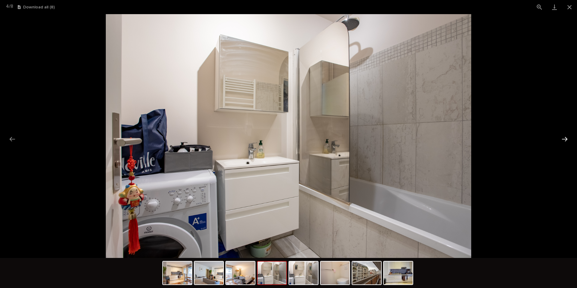
click at [566, 137] on button "Next slide" at bounding box center [565, 139] width 13 height 12
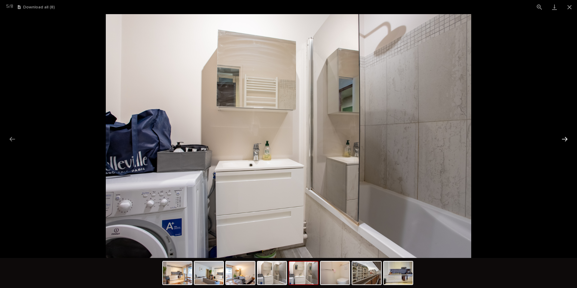
click at [566, 137] on button "Next slide" at bounding box center [565, 139] width 13 height 12
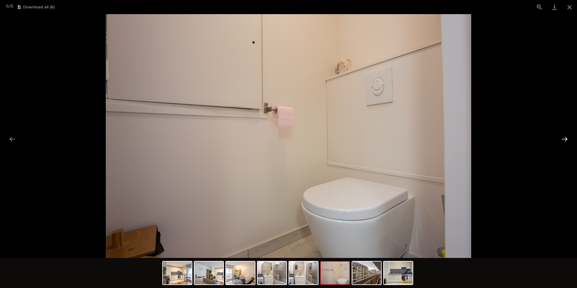
click at [566, 137] on button "Next slide" at bounding box center [565, 139] width 13 height 12
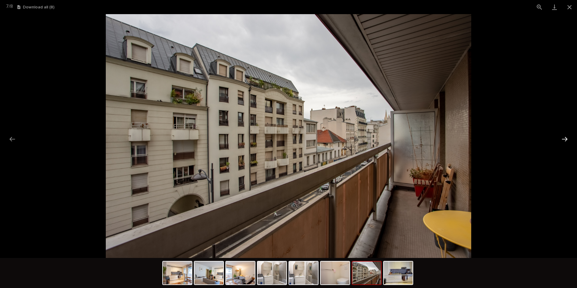
click at [566, 137] on button "Next slide" at bounding box center [565, 139] width 13 height 12
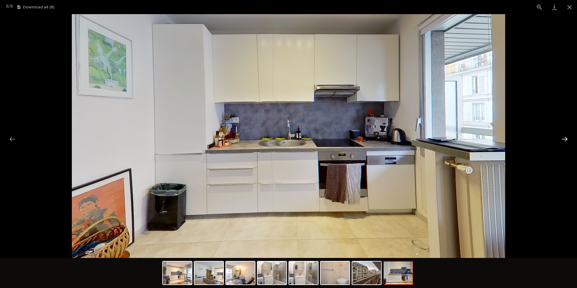
click at [566, 137] on button "Next slide" at bounding box center [565, 139] width 13 height 12
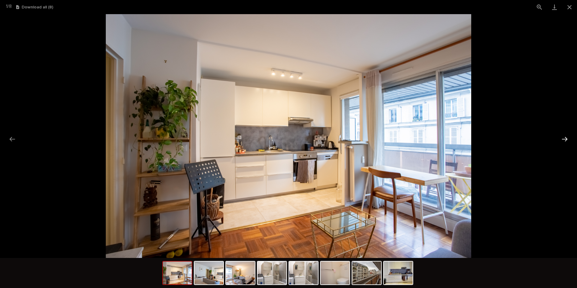
click at [566, 137] on button "Next slide" at bounding box center [565, 139] width 13 height 12
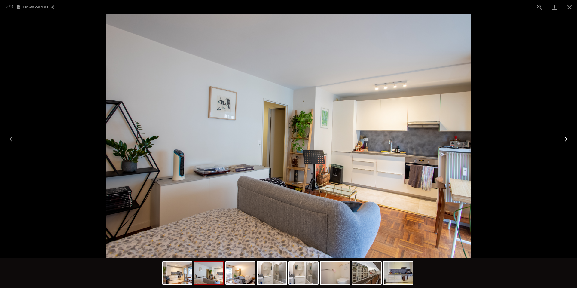
click at [566, 137] on button "Next slide" at bounding box center [565, 139] width 13 height 12
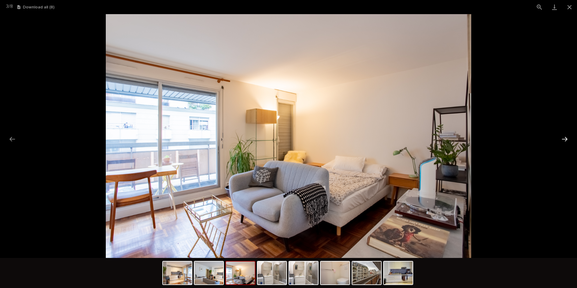
click at [566, 137] on button "Next slide" at bounding box center [565, 139] width 13 height 12
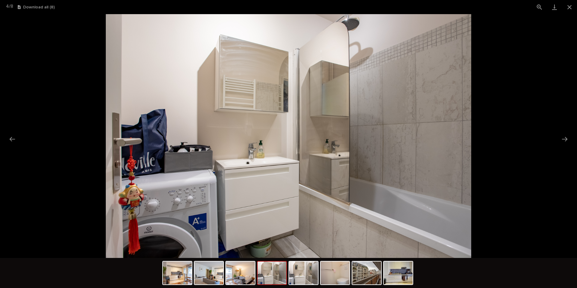
scroll to position [0, 0]
click at [57, 29] on picture at bounding box center [288, 136] width 577 height 244
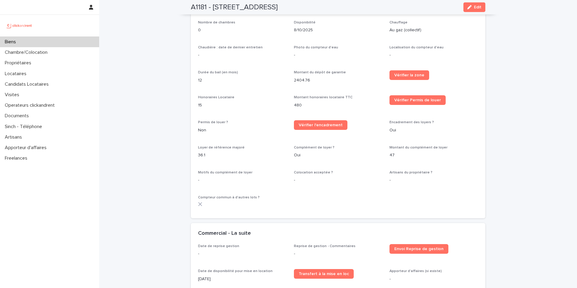
scroll to position [695, 0]
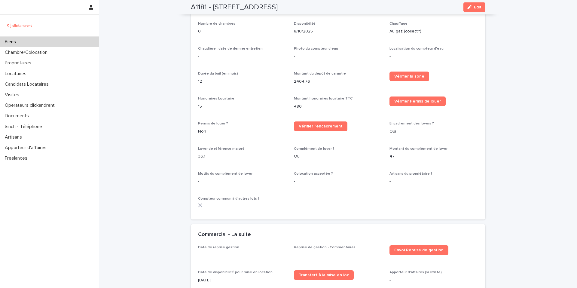
click at [278, 9] on h2 "A1181 - 108 rue Saint-Maur, Paris 75011" at bounding box center [234, 7] width 87 height 9
drag, startPoint x: 343, startPoint y: 3, endPoint x: 338, endPoint y: 5, distance: 5.4
click at [342, 4] on div "A1181 - 108 rue Saint-Maur, Paris 75011 Edit" at bounding box center [338, 7] width 295 height 14
drag, startPoint x: 323, startPoint y: 7, endPoint x: 214, endPoint y: 9, distance: 108.6
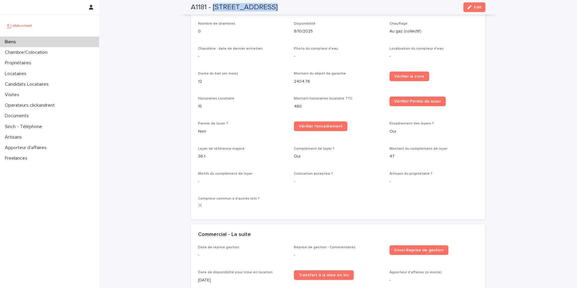
click at [214, 9] on div "A1181 - 108 rue Saint-Maur, Paris 75011 Edit" at bounding box center [338, 7] width 295 height 14
copy div "108 rue Saint-Maur, Paris 75011 Edit"
click at [320, 7] on div "A1181 - 108 rue Saint-Maur, Paris 75011 Edit" at bounding box center [338, 7] width 295 height 14
drag, startPoint x: 313, startPoint y: 9, endPoint x: 217, endPoint y: 9, distance: 96.2
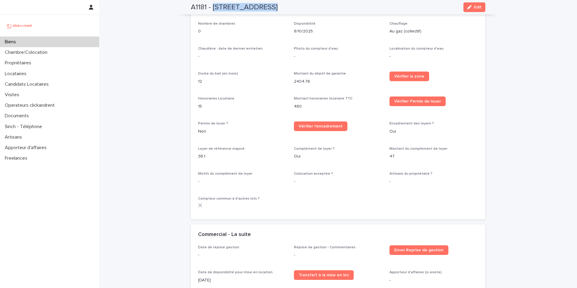
click at [217, 9] on div "A1181 - 108 rue Saint-Maur, Paris 75011 Edit" at bounding box center [338, 7] width 295 height 14
copy div "108 rue Saint-Maur, Paris 75011 Edit"
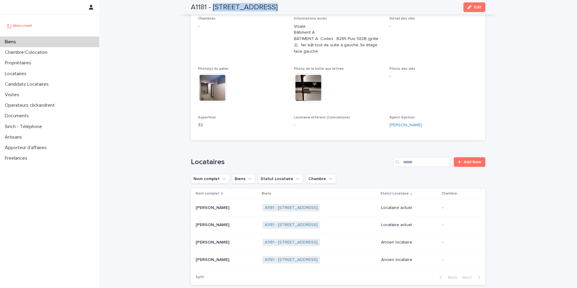
scroll to position [0, 0]
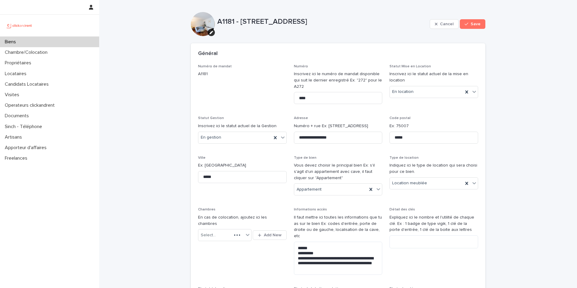
click at [346, 59] on div "Général" at bounding box center [338, 53] width 295 height 21
click at [257, 72] on p "A1181" at bounding box center [242, 74] width 89 height 6
click at [450, 23] on span "Cancel" at bounding box center [447, 24] width 14 height 4
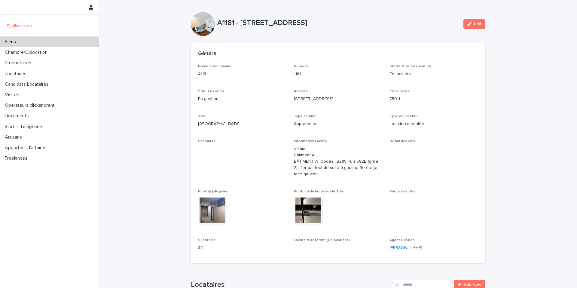
drag, startPoint x: 345, startPoint y: 47, endPoint x: 340, endPoint y: 51, distance: 6.4
click at [345, 47] on div "Général" at bounding box center [338, 53] width 295 height 21
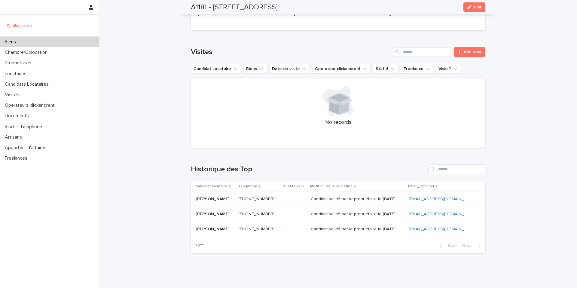
scroll to position [389, 0]
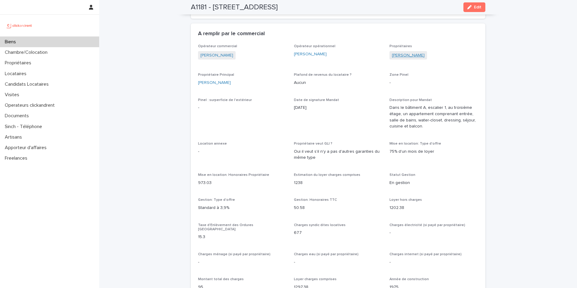
click at [398, 58] on span "Florence Zhang" at bounding box center [409, 55] width 38 height 9
click at [400, 53] on link "Florence Zhang" at bounding box center [408, 55] width 33 height 6
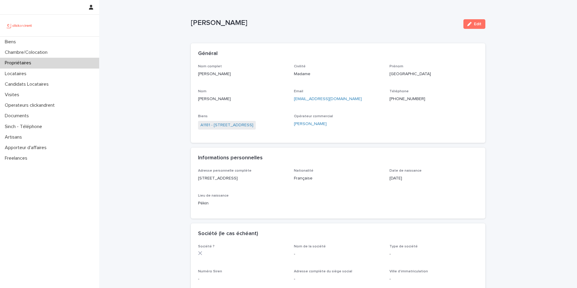
drag, startPoint x: 225, startPoint y: 75, endPoint x: 191, endPoint y: 75, distance: 34.0
click at [191, 75] on div "Nom complet Florence Zhang Civilité Madame Prénom Florence Nom Zhang Email xixi…" at bounding box center [338, 103] width 295 height 79
drag, startPoint x: 435, startPoint y: 108, endPoint x: 431, endPoint y: 100, distance: 8.5
click at [435, 108] on div "Nom complet Florence Zhang Civilité Madame Prénom Florence Nom Zhang Email xixi…" at bounding box center [338, 100] width 280 height 72
drag, startPoint x: 416, startPoint y: 98, endPoint x: 387, endPoint y: 97, distance: 28.9
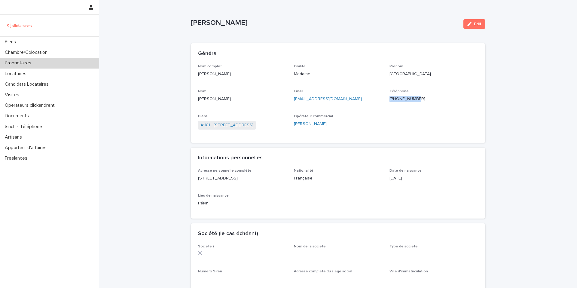
click at [390, 97] on p "+33616052067" at bounding box center [434, 99] width 89 height 6
click at [151, 96] on div "Loading... Saving… Loading... Saving… Florence Zhang Edit Florence Zhang Edit S…" at bounding box center [338, 264] width 478 height 528
drag, startPoint x: 348, startPoint y: 98, endPoint x: 289, endPoint y: 99, distance: 59.0
click at [289, 98] on div "Nom complet Florence Zhang Civilité Madame Prénom Florence Nom Zhang Email xixi…" at bounding box center [338, 100] width 280 height 72
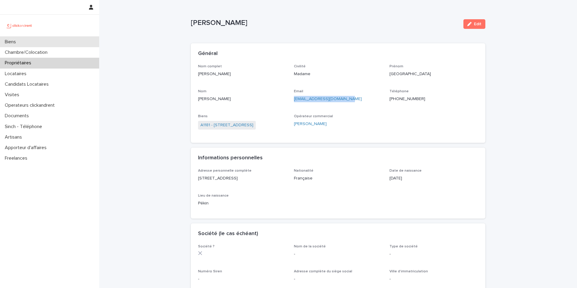
click at [33, 42] on div "Biens" at bounding box center [49, 42] width 99 height 11
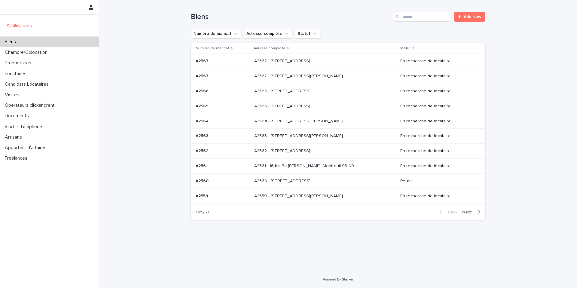
click at [150, 52] on div "Loading... Saving… Loading... Saving… Biens Add New Numéro de mandat Adresse co…" at bounding box center [338, 135] width 478 height 271
click at [426, 18] on input "Search" at bounding box center [421, 17] width 57 height 10
type input "****"
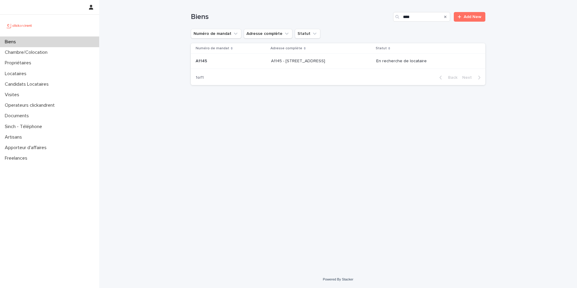
click at [350, 58] on div "A1145 - 1 bis rue Carpeaux, Paris 75018 A1145 - 1 bis rue Carpeaux, Paris 75018" at bounding box center [321, 61] width 100 height 10
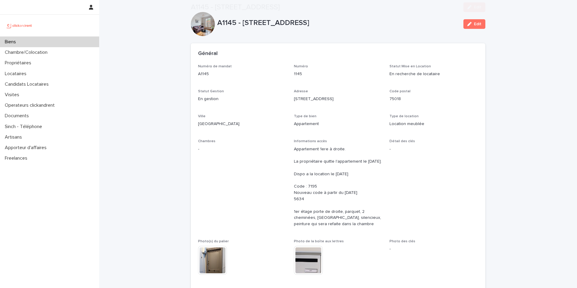
scroll to position [398, 0]
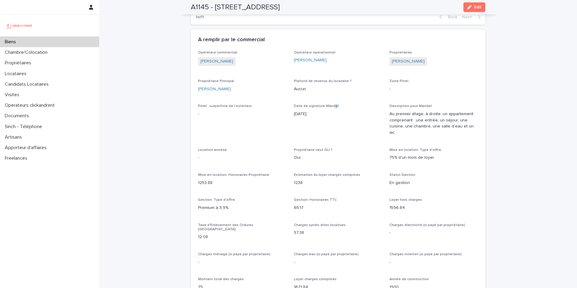
drag, startPoint x: 331, startPoint y: 107, endPoint x: 326, endPoint y: 103, distance: 6.5
click at [331, 107] on span "Date de signature Mandat" at bounding box center [316, 106] width 45 height 4
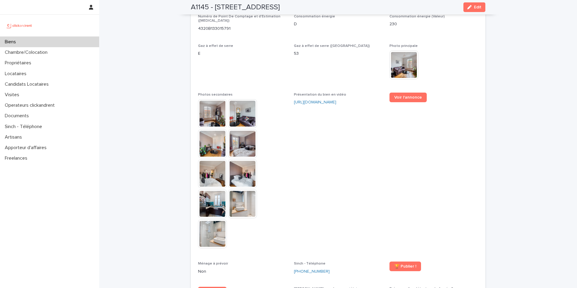
scroll to position [1688, 0]
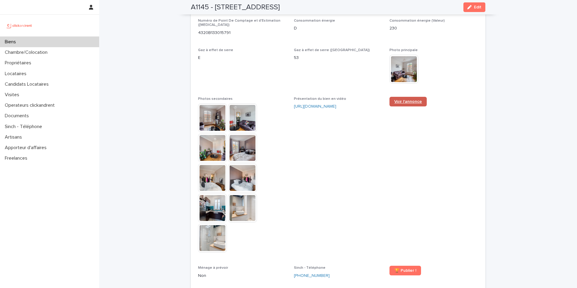
click at [394, 97] on link "Voir l'annonce" at bounding box center [408, 102] width 37 height 10
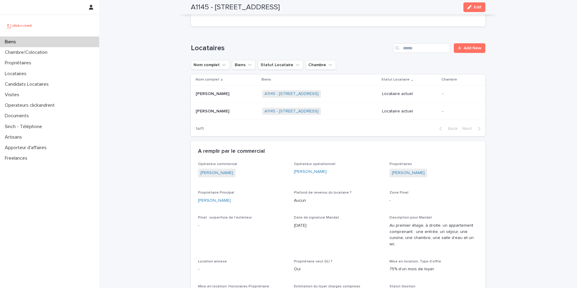
scroll to position [301, 0]
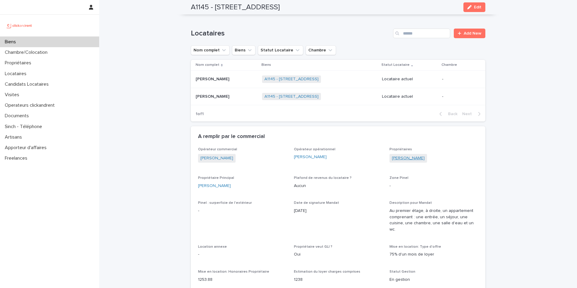
click at [397, 156] on link "[PERSON_NAME]" at bounding box center [408, 158] width 33 height 6
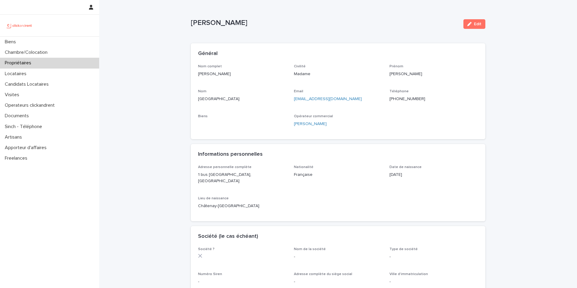
drag, startPoint x: 208, startPoint y: 16, endPoint x: 186, endPoint y: 16, distance: 21.7
click at [188, 16] on div "Loading... Saving… Loading... Saving… Pauline Vienne Edit Pauline Vienne Edit S…" at bounding box center [338, 257] width 301 height 515
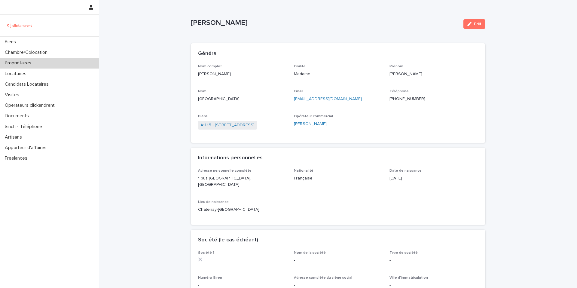
click at [154, 34] on div "Loading... Saving… Loading... Saving… Pauline Vienne Edit Pauline Vienne Edit S…" at bounding box center [338, 267] width 478 height 534
click at [239, 57] on div "Général" at bounding box center [337, 54] width 278 height 7
click at [68, 40] on div "Biens" at bounding box center [49, 42] width 99 height 11
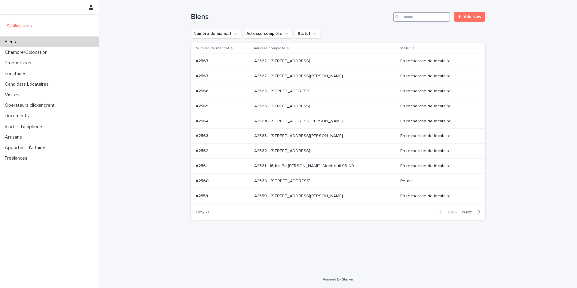
click at [436, 19] on input "Search" at bounding box center [421, 17] width 57 height 10
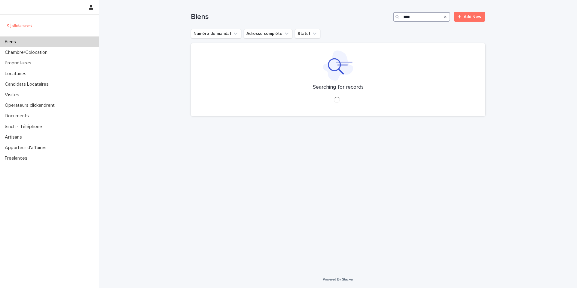
type input "****"
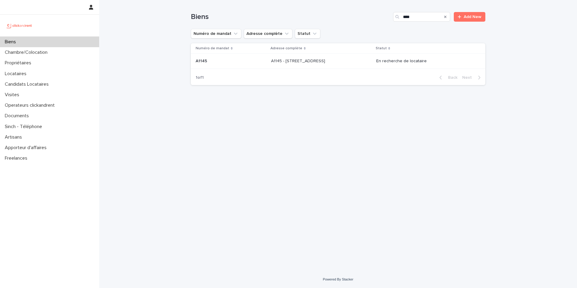
click at [351, 62] on p at bounding box center [321, 61] width 100 height 5
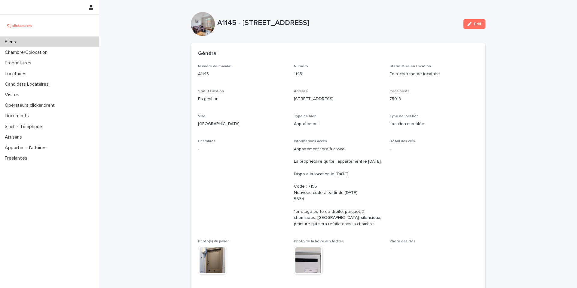
click at [270, 90] on p "Statut Gestion" at bounding box center [242, 91] width 89 height 4
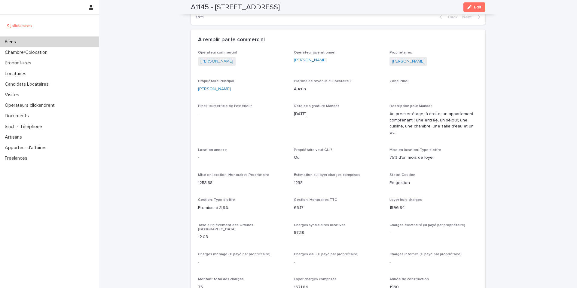
click at [327, 148] on span "Propriétaire veut GLI ?" at bounding box center [313, 150] width 38 height 4
drag, startPoint x: 170, startPoint y: 46, endPoint x: 187, endPoint y: 67, distance: 27.3
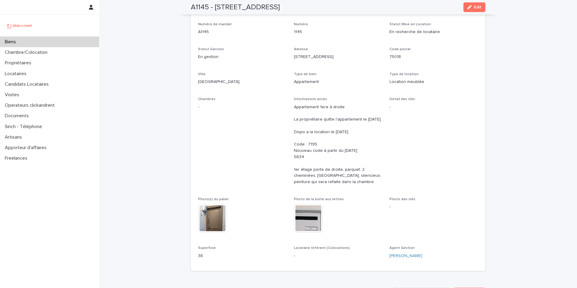
scroll to position [0, 0]
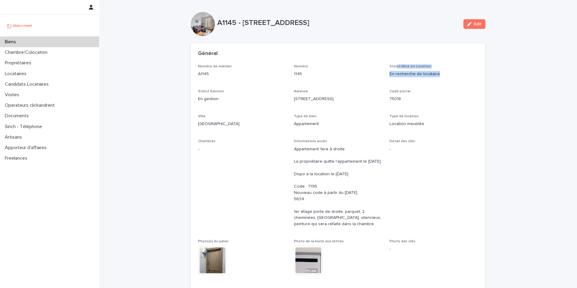
drag, startPoint x: 435, startPoint y: 72, endPoint x: 396, endPoint y: 68, distance: 39.3
click at [395, 67] on div "Statut Mise en Location En recherche de locataire" at bounding box center [434, 73] width 89 height 18
click at [410, 72] on p "En recherche de locataire" at bounding box center [434, 74] width 89 height 6
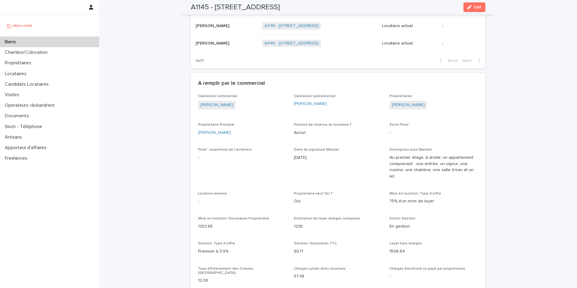
scroll to position [360, 0]
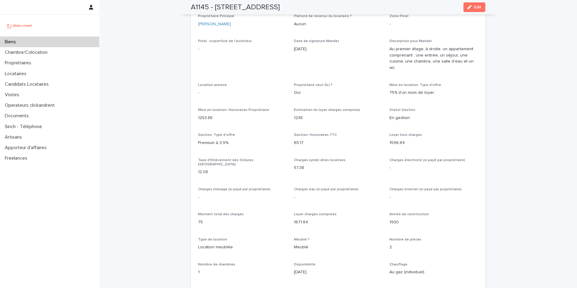
scroll to position [464, 0]
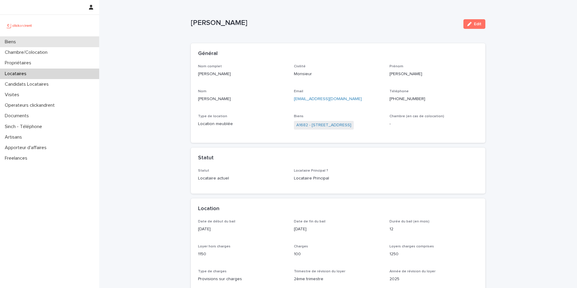
click at [57, 43] on div "Biens" at bounding box center [49, 42] width 99 height 11
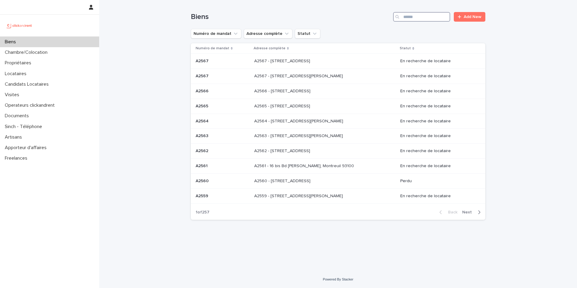
drag, startPoint x: 410, startPoint y: 14, endPoint x: 414, endPoint y: 18, distance: 5.1
click at [410, 14] on input "Search" at bounding box center [421, 17] width 57 height 10
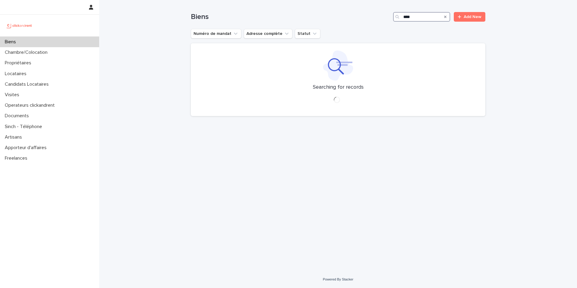
type input "****"
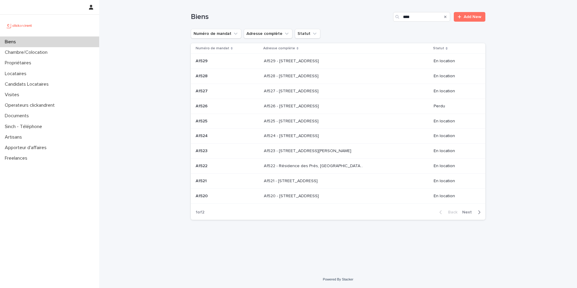
click at [466, 214] on span "Next" at bounding box center [469, 212] width 13 height 4
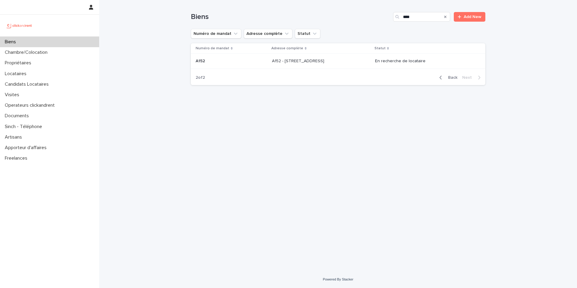
click at [235, 65] on div "A152 A152" at bounding box center [232, 61] width 72 height 10
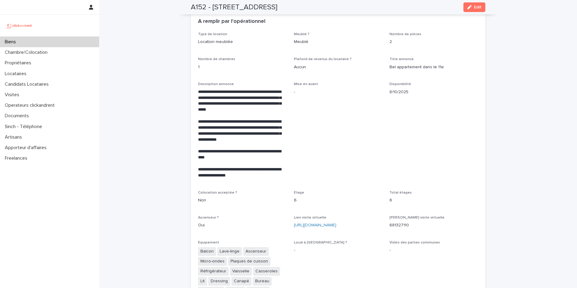
scroll to position [1060, 0]
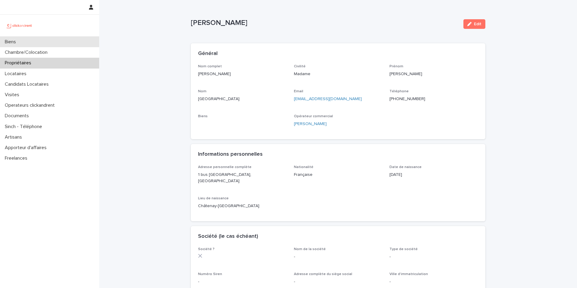
click at [73, 42] on div "Biens" at bounding box center [49, 42] width 99 height 11
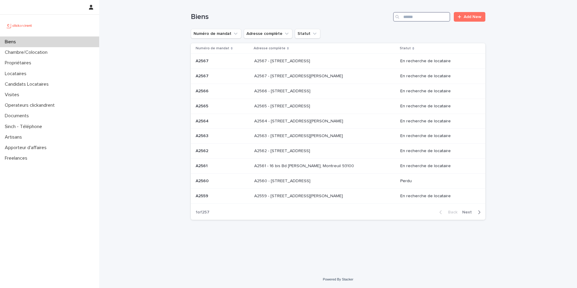
click at [404, 18] on input "Search" at bounding box center [421, 17] width 57 height 10
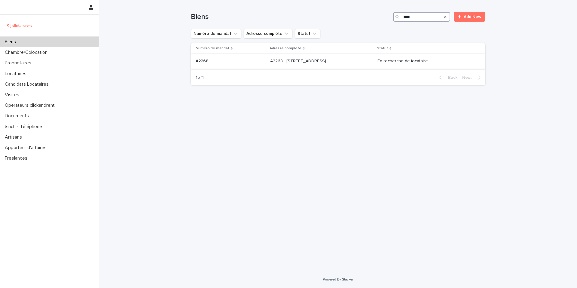
type input "****"
click at [360, 68] on td "A2268 - [STREET_ADDRESS] - [STREET_ADDRESS]" at bounding box center [321, 61] width 107 height 15
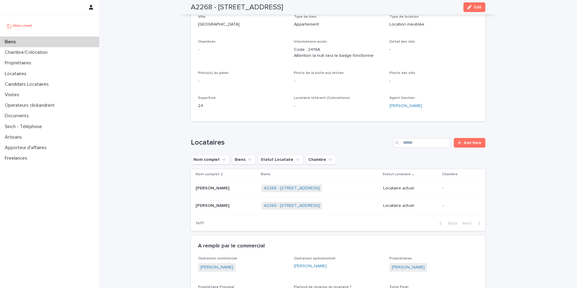
scroll to position [188, 0]
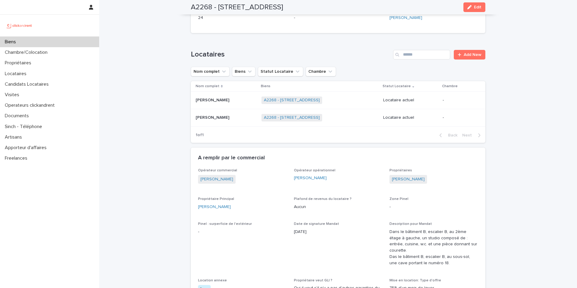
click at [250, 98] on p at bounding box center [226, 100] width 61 height 5
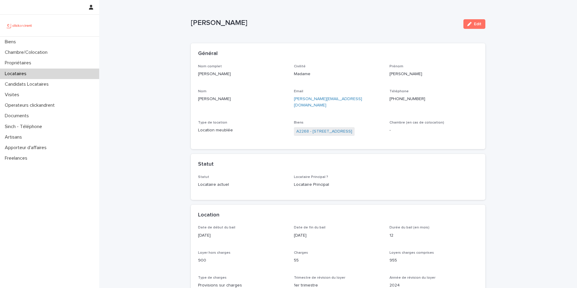
click at [243, 48] on div "Général" at bounding box center [338, 53] width 295 height 21
click at [404, 98] on ringoverc2c-number-84e06f14122c "[PHONE_NUMBER]" at bounding box center [408, 99] width 36 height 4
drag, startPoint x: 303, startPoint y: 22, endPoint x: 242, endPoint y: 16, distance: 62.0
click at [241, 15] on div "[PERSON_NAME] Edit" at bounding box center [338, 24] width 295 height 24
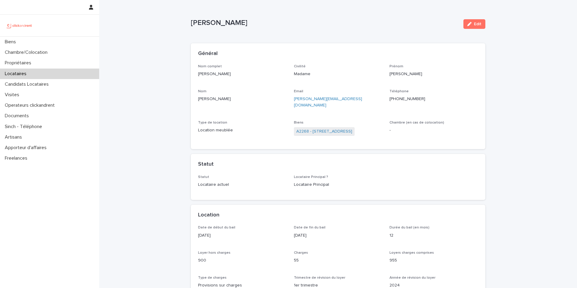
click at [285, 20] on p "[PERSON_NAME]" at bounding box center [325, 23] width 268 height 9
drag, startPoint x: 282, startPoint y: 25, endPoint x: 201, endPoint y: 17, distance: 81.6
click at [201, 17] on div "[PERSON_NAME]" at bounding box center [325, 22] width 268 height 10
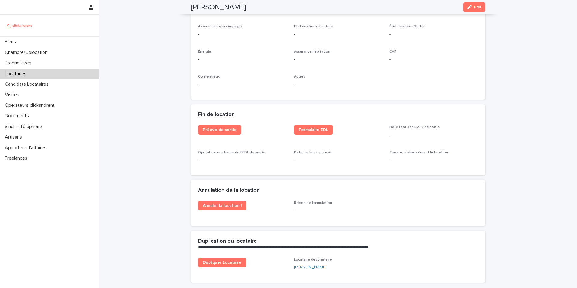
scroll to position [733, 0]
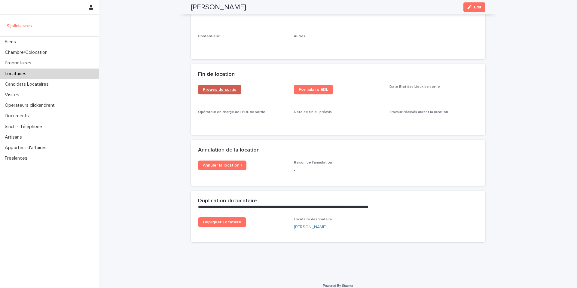
click at [217, 88] on span "Préavis de sortie" at bounding box center [220, 90] width 34 height 4
click at [303, 88] on span "Formulaire EDL" at bounding box center [313, 90] width 29 height 4
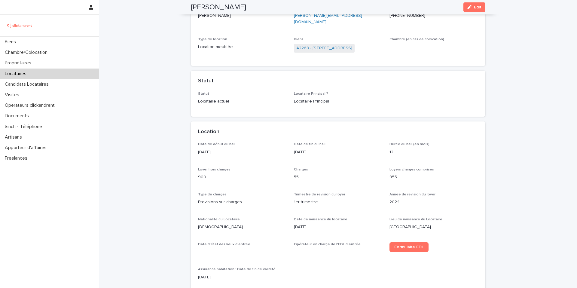
scroll to position [0, 0]
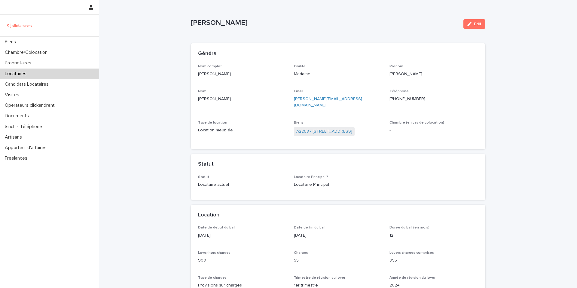
click at [334, 127] on span "A2268 - [STREET_ADDRESS]" at bounding box center [324, 131] width 61 height 9
click at [331, 128] on link "A2268 - [STREET_ADDRESS]" at bounding box center [325, 131] width 56 height 6
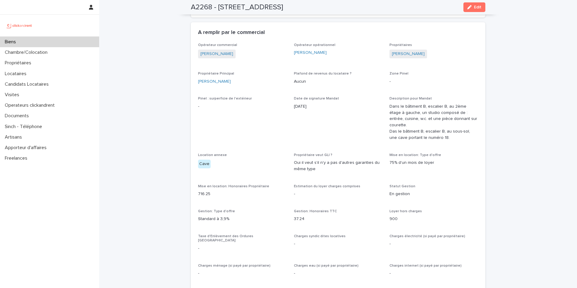
scroll to position [189, 0]
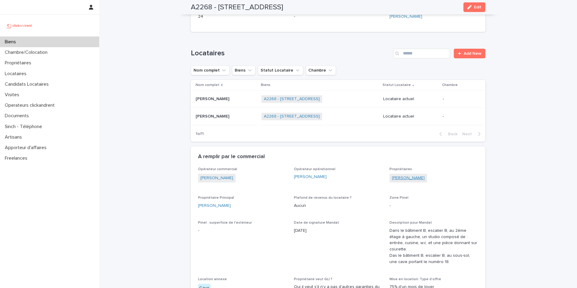
click at [420, 173] on div "Propriétaires [PERSON_NAME]" at bounding box center [434, 177] width 89 height 21
click at [419, 178] on link "[PERSON_NAME]" at bounding box center [408, 178] width 33 height 6
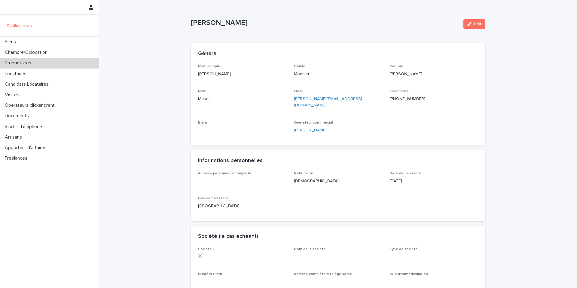
drag, startPoint x: 232, startPoint y: 22, endPoint x: 179, endPoint y: 23, distance: 52.9
click at [179, 23] on div "Loading... Saving… Loading... Saving… [PERSON_NAME] Edit [PERSON_NAME] Edit Sor…" at bounding box center [338, 265] width 478 height 530
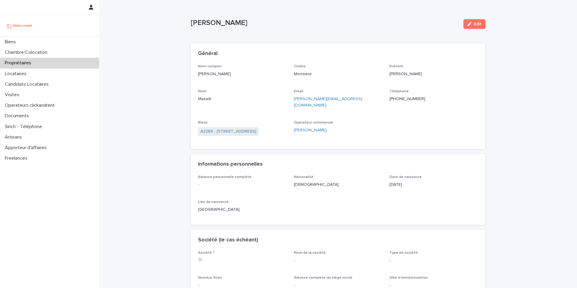
click at [255, 25] on p "[PERSON_NAME]" at bounding box center [325, 23] width 268 height 9
drag, startPoint x: 246, startPoint y: 23, endPoint x: 189, endPoint y: 20, distance: 56.9
click at [191, 20] on p "[PERSON_NAME]" at bounding box center [325, 23] width 268 height 9
copy p "[PERSON_NAME]"
click at [222, 128] on link "A2268 - [STREET_ADDRESS]" at bounding box center [229, 131] width 56 height 6
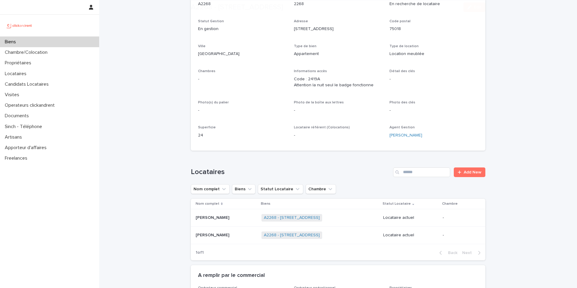
scroll to position [99, 0]
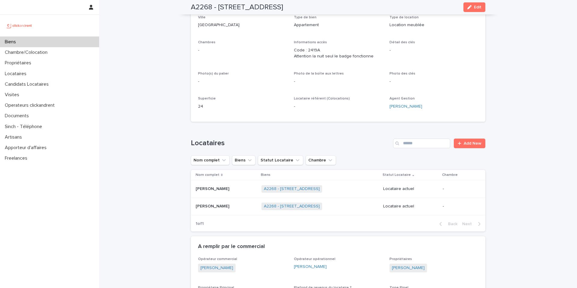
click at [231, 186] on p "[PERSON_NAME]" at bounding box center [213, 188] width 35 height 6
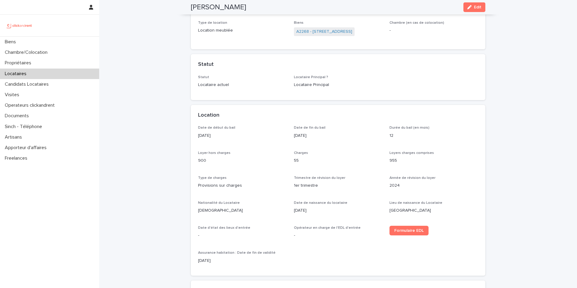
scroll to position [100, 0]
drag, startPoint x: 275, startPoint y: 0, endPoint x: 189, endPoint y: 10, distance: 87.2
click at [191, 10] on div "[PERSON_NAME] Edit" at bounding box center [338, 7] width 295 height 14
copy h2 "[PERSON_NAME]"
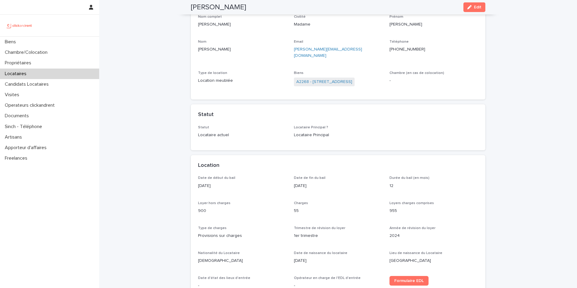
scroll to position [0, 0]
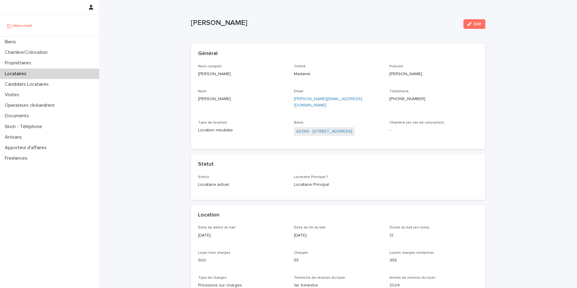
click at [406, 97] on ringoverc2c-number-84e06f14122c "[PHONE_NUMBER]" at bounding box center [408, 99] width 36 height 4
click at [329, 129] on span "A2268 - [STREET_ADDRESS]" at bounding box center [324, 131] width 61 height 9
click at [324, 128] on link "A2268 - [STREET_ADDRESS]" at bounding box center [325, 131] width 56 height 6
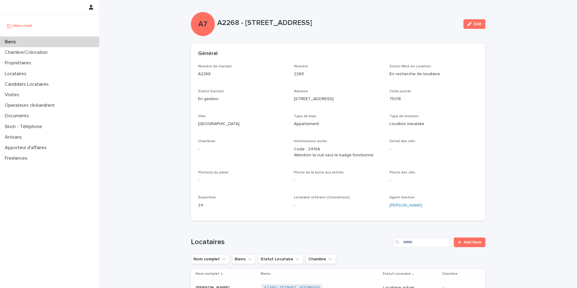
scroll to position [110, 0]
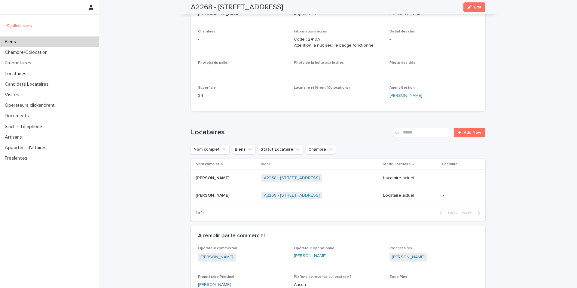
drag, startPoint x: 550, startPoint y: 42, endPoint x: 541, endPoint y: 4, distance: 39.5
click at [245, 199] on div "[PERSON_NAME] [PERSON_NAME]" at bounding box center [226, 196] width 61 height 10
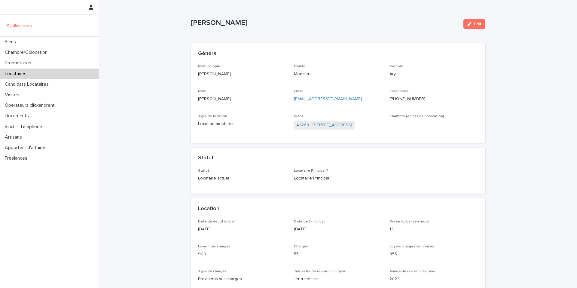
drag, startPoint x: 274, startPoint y: 21, endPoint x: 183, endPoint y: 26, distance: 91.6
drag, startPoint x: 294, startPoint y: 27, endPoint x: 297, endPoint y: 26, distance: 3.4
click at [293, 26] on p "[PERSON_NAME]" at bounding box center [325, 23] width 268 height 9
drag, startPoint x: 264, startPoint y: 23, endPoint x: 190, endPoint y: 23, distance: 74.0
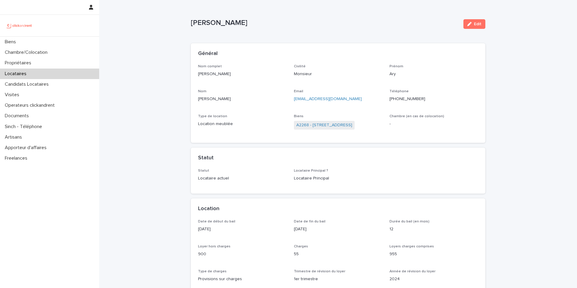
click at [191, 23] on p "[PERSON_NAME]" at bounding box center [325, 23] width 268 height 9
copy p "[PERSON_NAME]"
click at [224, 87] on div "Nom complet [PERSON_NAME] Júnior Civilité Monsieur [PERSON_NAME] Nom [PERSON_NA…" at bounding box center [338, 100] width 280 height 72
click at [314, 124] on link "A2268 - [STREET_ADDRESS]" at bounding box center [325, 125] width 56 height 6
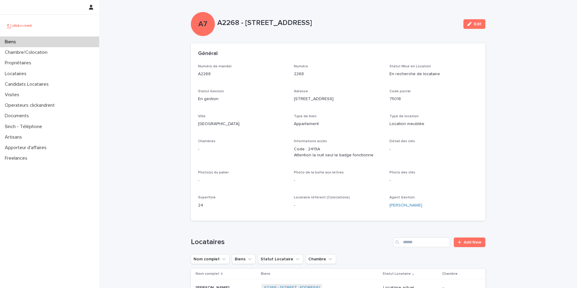
click at [258, 82] on div "Numéro de mandat A2268 Numéro 2268 Statut Mise en Location En recherche de loca…" at bounding box center [338, 138] width 280 height 149
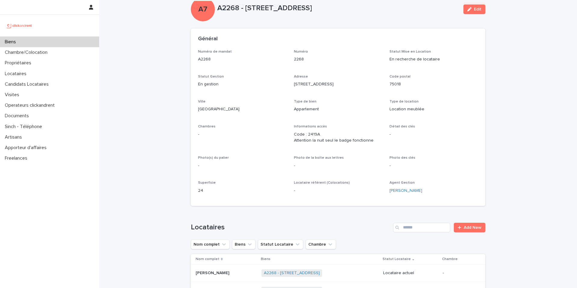
scroll to position [106, 0]
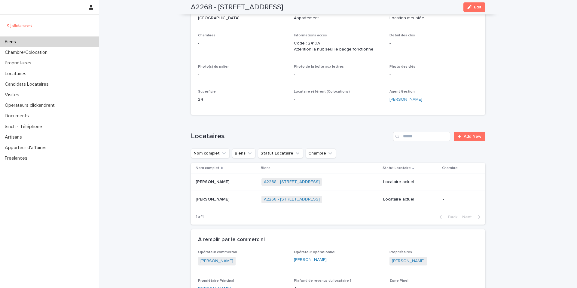
click at [231, 183] on p "[PERSON_NAME]" at bounding box center [213, 181] width 35 height 6
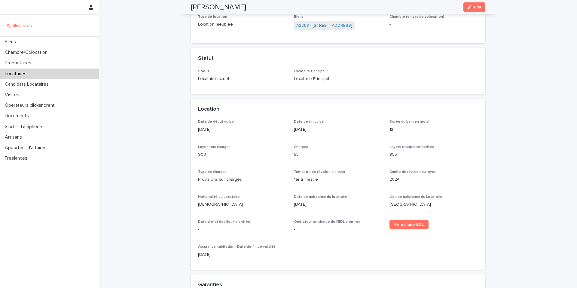
drag, startPoint x: 275, startPoint y: 8, endPoint x: 176, endPoint y: 7, distance: 99.6
click at [177, 5] on div "[PERSON_NAME] Edit" at bounding box center [339, 7] width 324 height 14
click at [320, 23] on span "A2268 - [STREET_ADDRESS]" at bounding box center [324, 25] width 61 height 9
click at [318, 23] on link "A2268 - [STREET_ADDRESS]" at bounding box center [325, 26] width 56 height 6
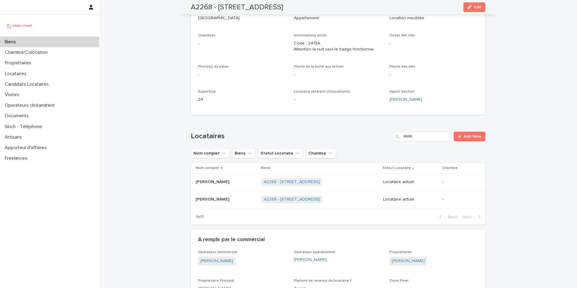
click at [243, 197] on p at bounding box center [226, 199] width 61 height 5
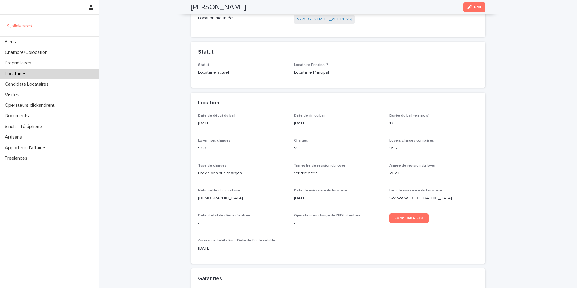
drag, startPoint x: 271, startPoint y: 8, endPoint x: 181, endPoint y: 10, distance: 90.3
click at [181, 10] on div "[PERSON_NAME] Edit" at bounding box center [339, 7] width 324 height 14
copy h2 "[PERSON_NAME]"
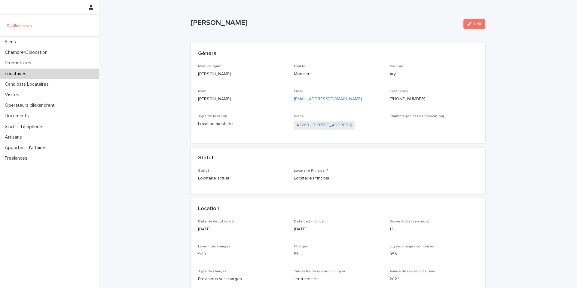
click at [325, 116] on p "Biens" at bounding box center [338, 116] width 89 height 4
click at [327, 126] on link "A2268 - [STREET_ADDRESS]" at bounding box center [325, 125] width 56 height 6
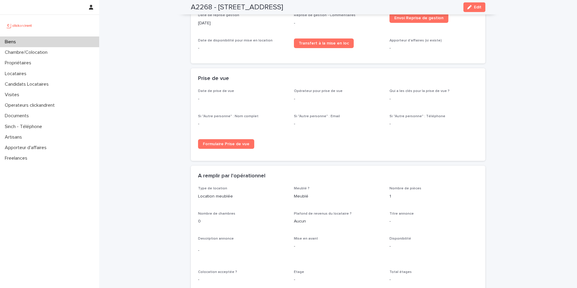
scroll to position [864, 0]
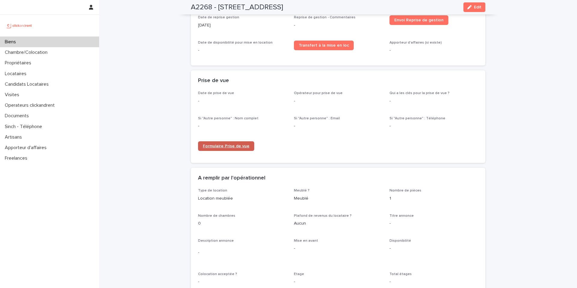
click at [226, 144] on span "Formulaire Prise de vue" at bounding box center [226, 146] width 47 height 4
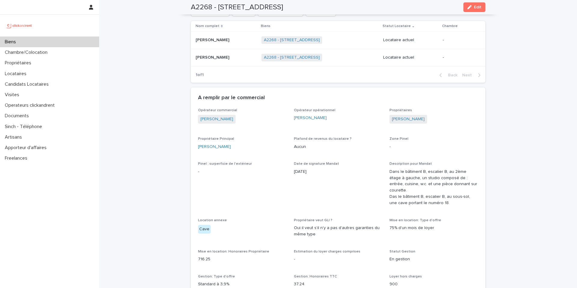
scroll to position [90, 0]
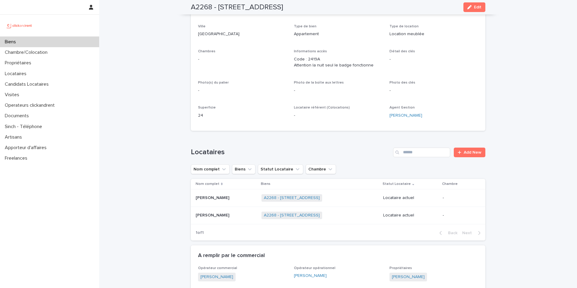
click at [256, 195] on p at bounding box center [226, 197] width 61 height 5
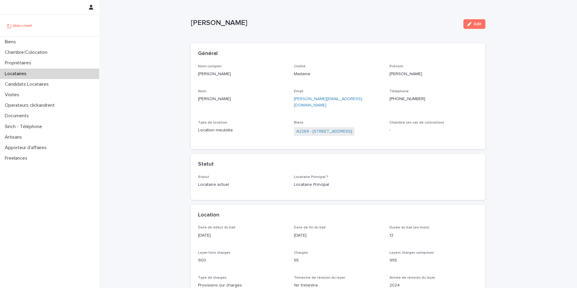
click at [400, 98] on ringoverc2c-number-84e06f14122c "[PHONE_NUMBER]" at bounding box center [408, 99] width 36 height 4
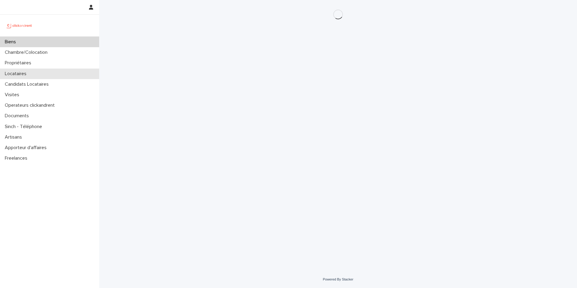
click at [60, 75] on div "Locataires" at bounding box center [49, 74] width 99 height 11
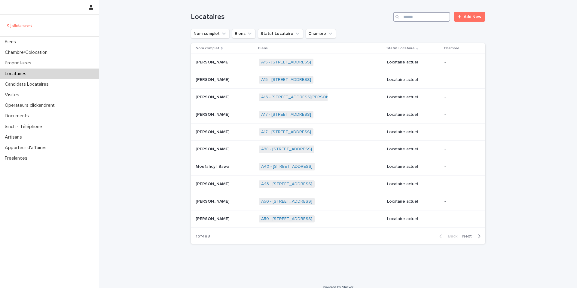
drag, startPoint x: 411, startPoint y: 18, endPoint x: 404, endPoint y: 16, distance: 7.2
click at [410, 18] on input "Search" at bounding box center [421, 17] width 57 height 10
paste input "**********"
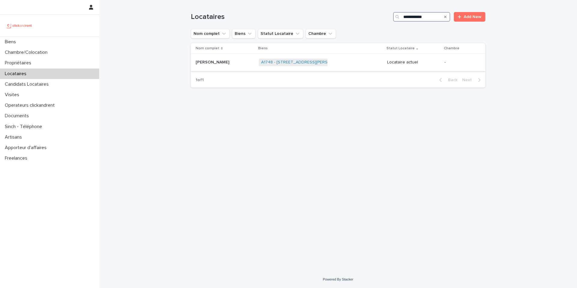
type input "**********"
click at [355, 62] on div "A1748 - [STREET_ADDRESS][PERSON_NAME] + 0" at bounding box center [321, 62] width 124 height 12
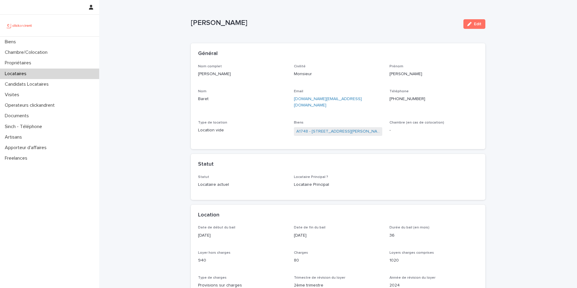
click at [242, 79] on div "Nom complet Benoit Baret" at bounding box center [242, 73] width 89 height 18
click at [240, 93] on p "Nom" at bounding box center [242, 91] width 89 height 4
click at [313, 128] on link "A1748 - 17 Avenue du Général Leclerc, Fontenay-aux-Roses 92260" at bounding box center [339, 131] width 84 height 6
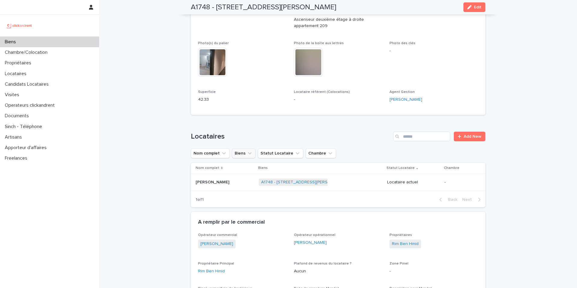
scroll to position [158, 0]
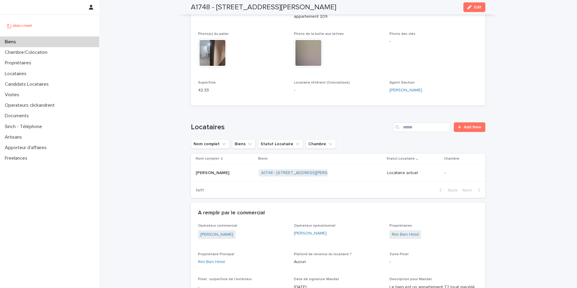
click at [229, 171] on p at bounding box center [225, 173] width 58 height 5
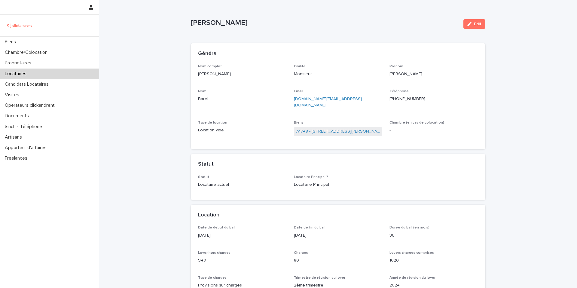
click at [406, 99] on ringoverc2c-number-84e06f14122c "+33770754077" at bounding box center [408, 99] width 36 height 4
click at [242, 26] on p "Benoit Baret" at bounding box center [325, 23] width 268 height 9
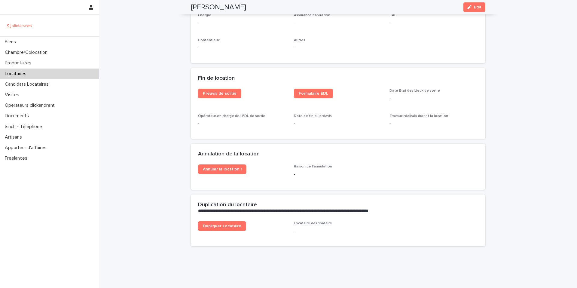
scroll to position [733, 0]
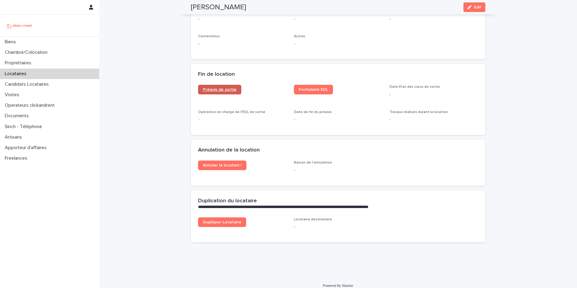
click at [217, 87] on link "Préavis de sortie" at bounding box center [219, 90] width 43 height 10
click at [310, 89] on div "Formulaire EDL" at bounding box center [338, 92] width 89 height 14
click at [307, 86] on link "Formulaire EDL" at bounding box center [313, 90] width 39 height 10
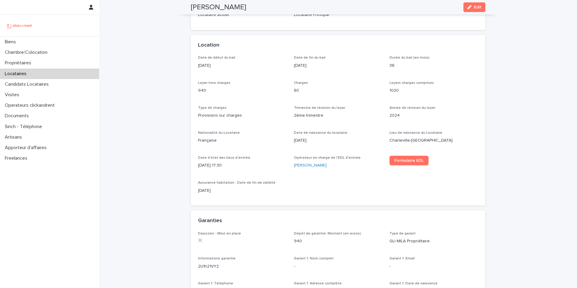
scroll to position [0, 0]
